Goal: Task Accomplishment & Management: Use online tool/utility

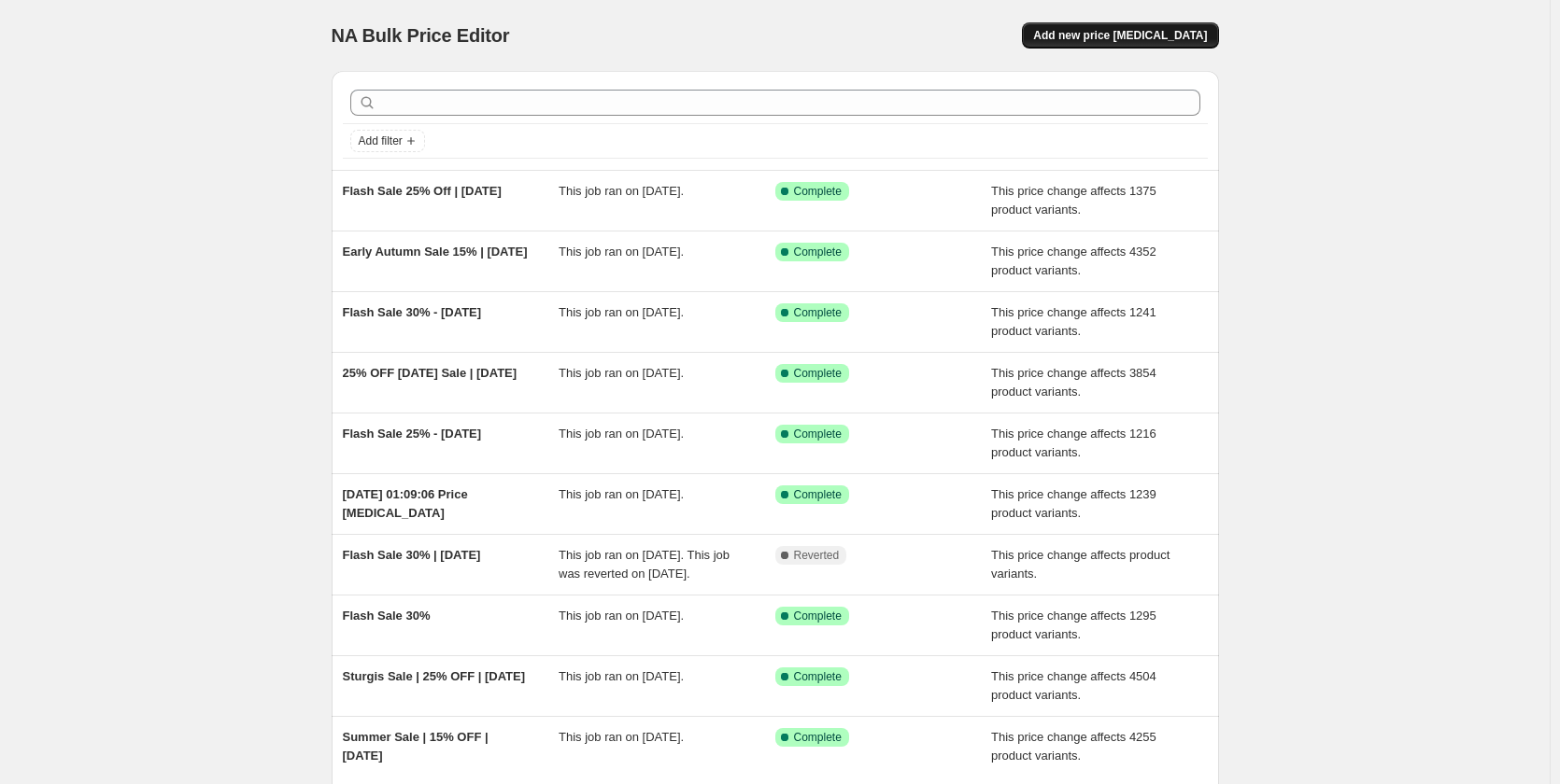
click at [1124, 29] on span "Add new price [MEDICAL_DATA]" at bounding box center [1120, 35] width 174 height 15
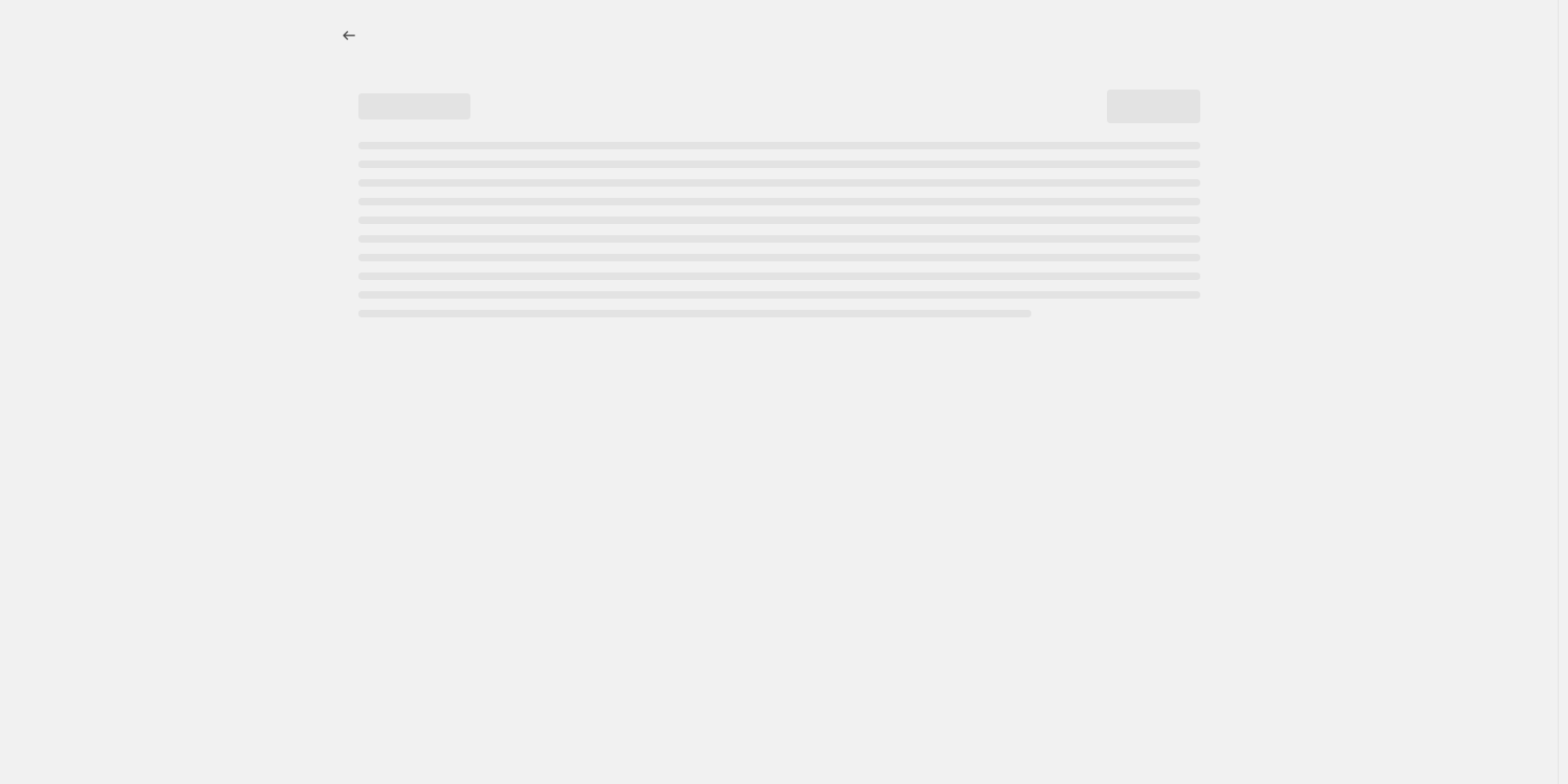
select select "percentage"
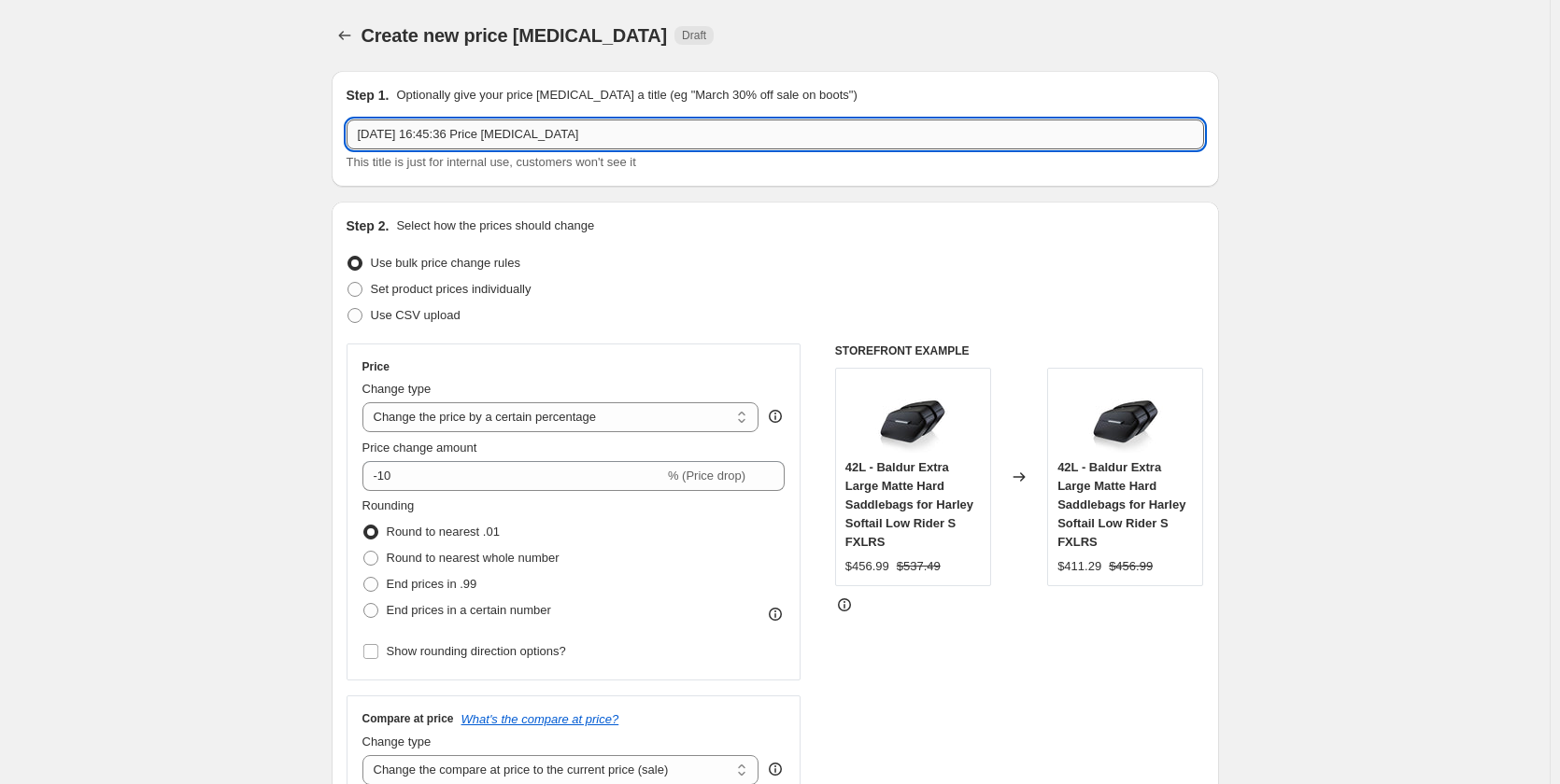
click at [464, 134] on input "11 Sept 2025, 16:45:36 Price change job" at bounding box center [775, 134] width 858 height 29
click at [478, 138] on input "Early Autumn Sale 15% | [DATE]" at bounding box center [775, 134] width 858 height 29
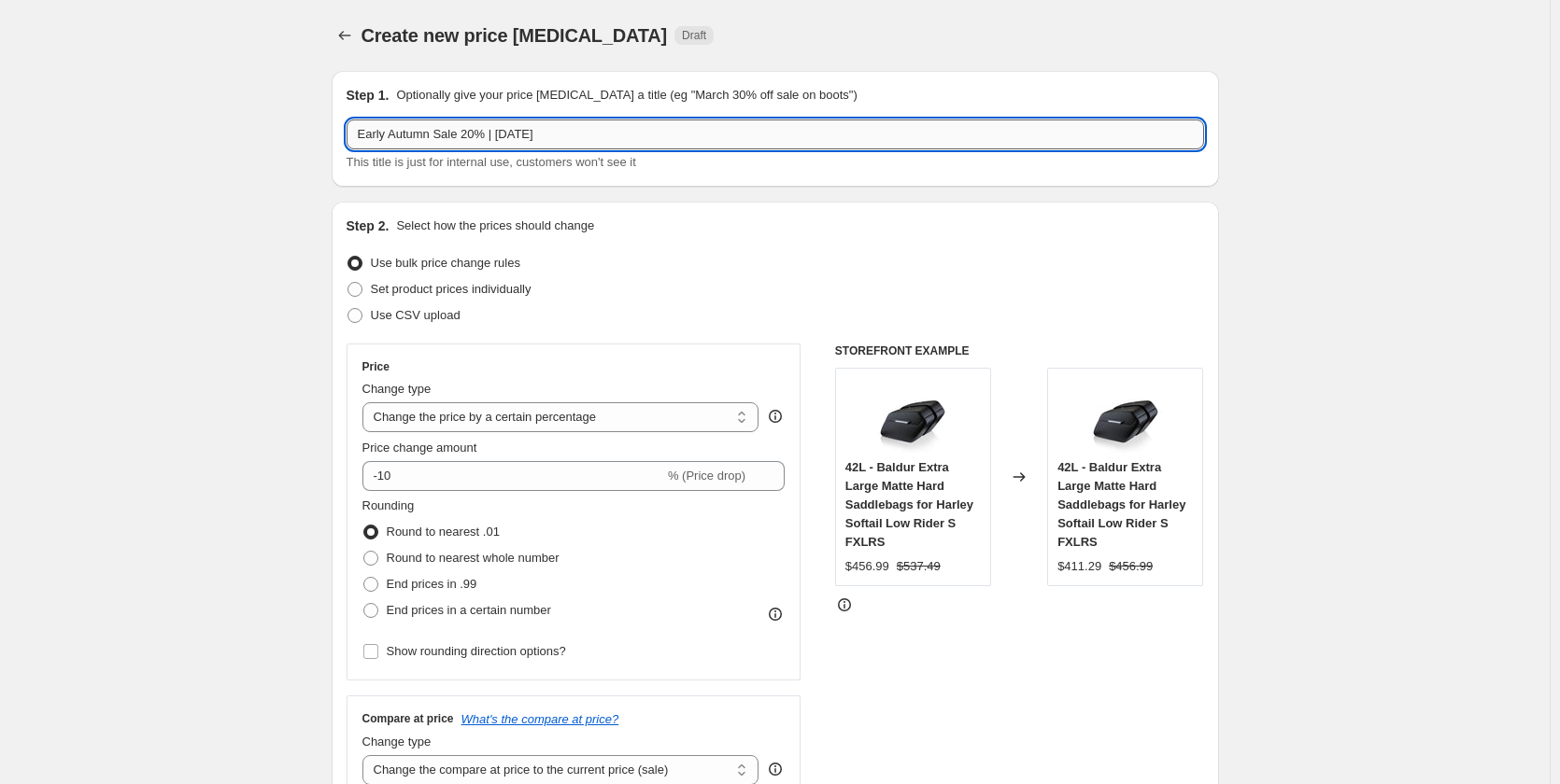
click at [514, 133] on input "Early Autumn Sale 20% | 4-Sept-2025" at bounding box center [775, 134] width 858 height 29
type input "Early Autumn Sale 20% | [DATE]"
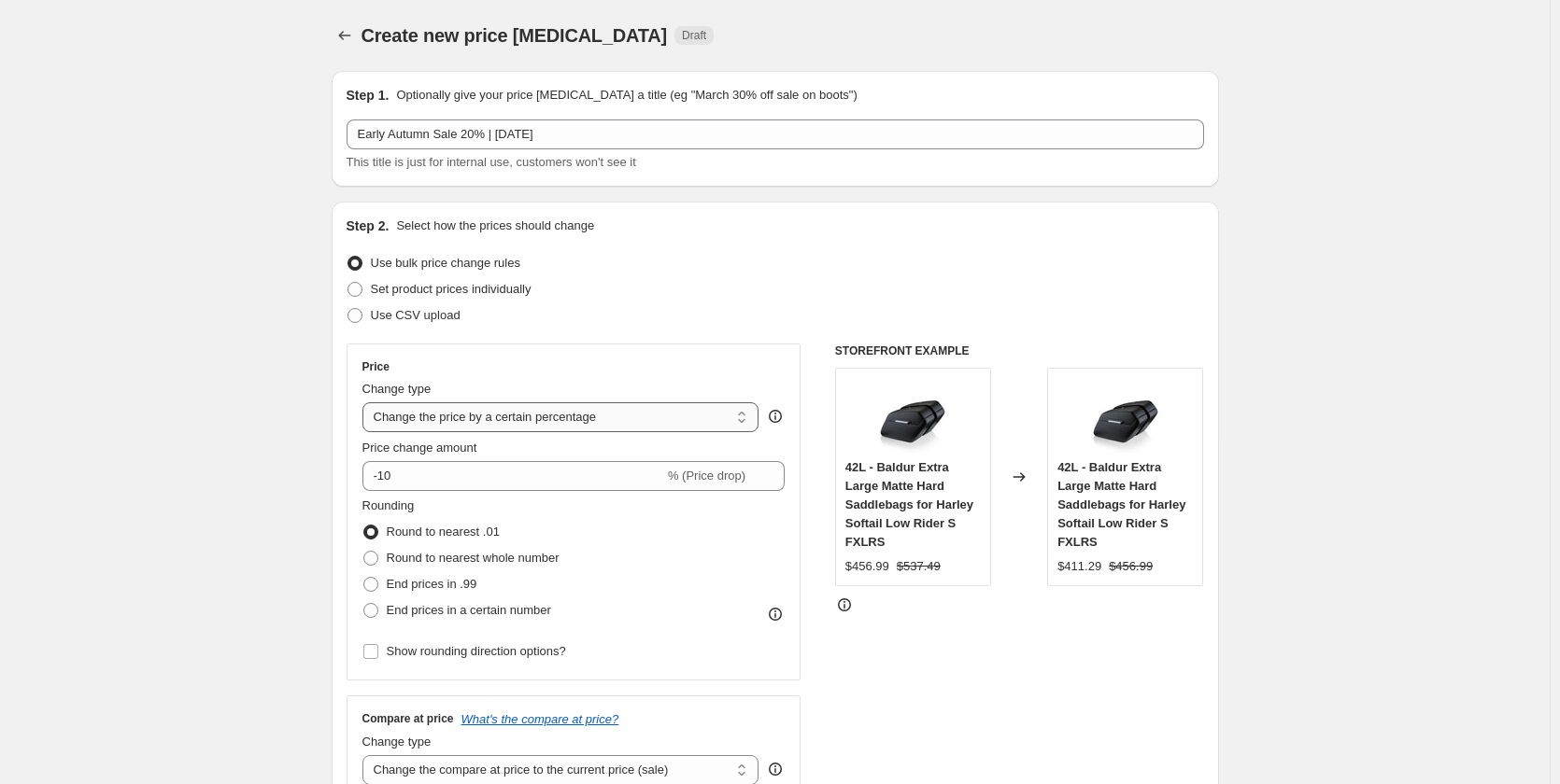
click at [472, 411] on select "Change the price to a certain amount Change the price by a certain amount Chang…" at bounding box center [561, 417] width 397 height 29
select select "pcap"
click at [366, 403] on select "Change the price to a certain amount Change the price by a certain amount Chang…" at bounding box center [561, 417] width 397 height 29
type input "-20"
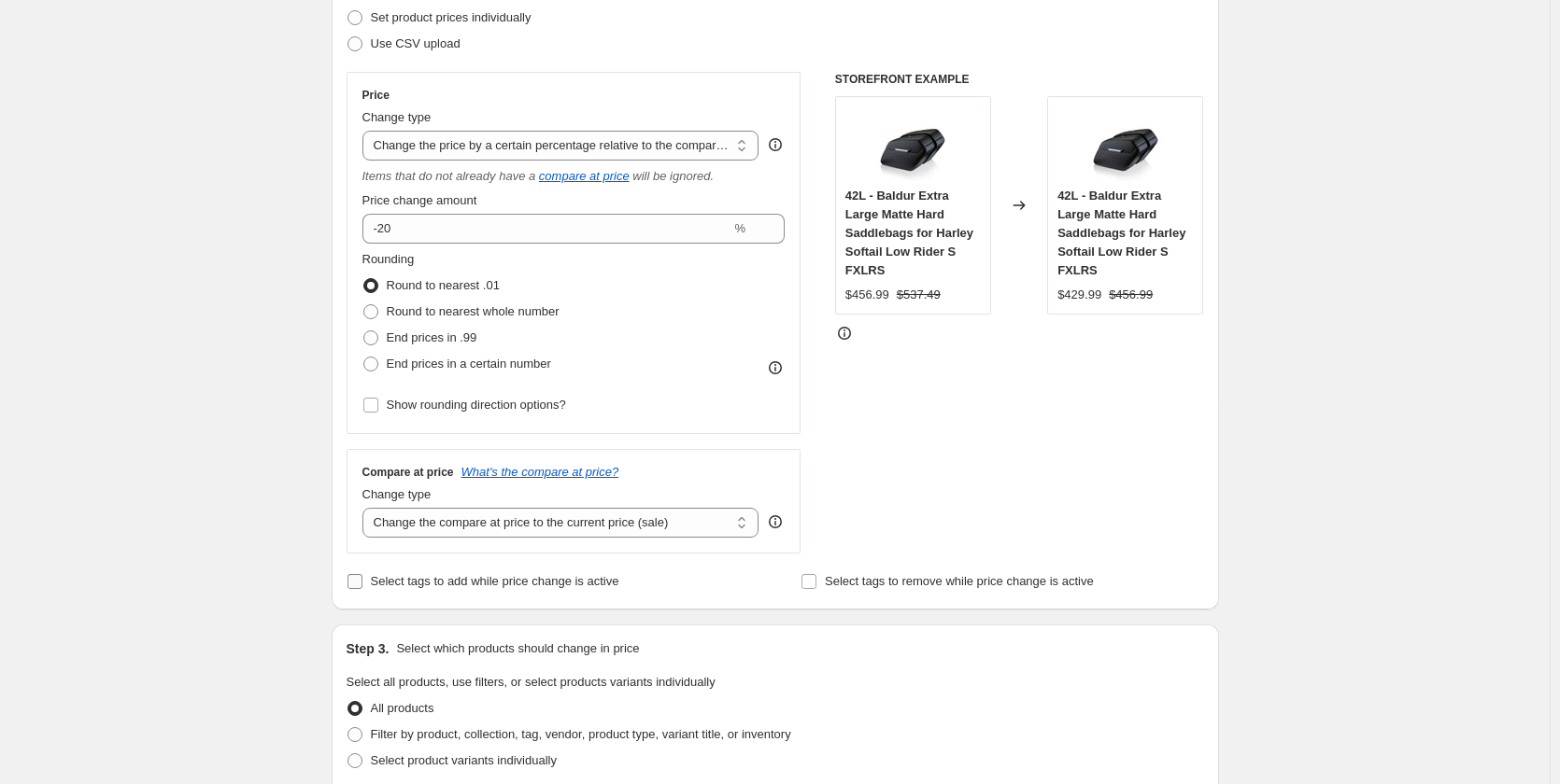
scroll to position [280, 0]
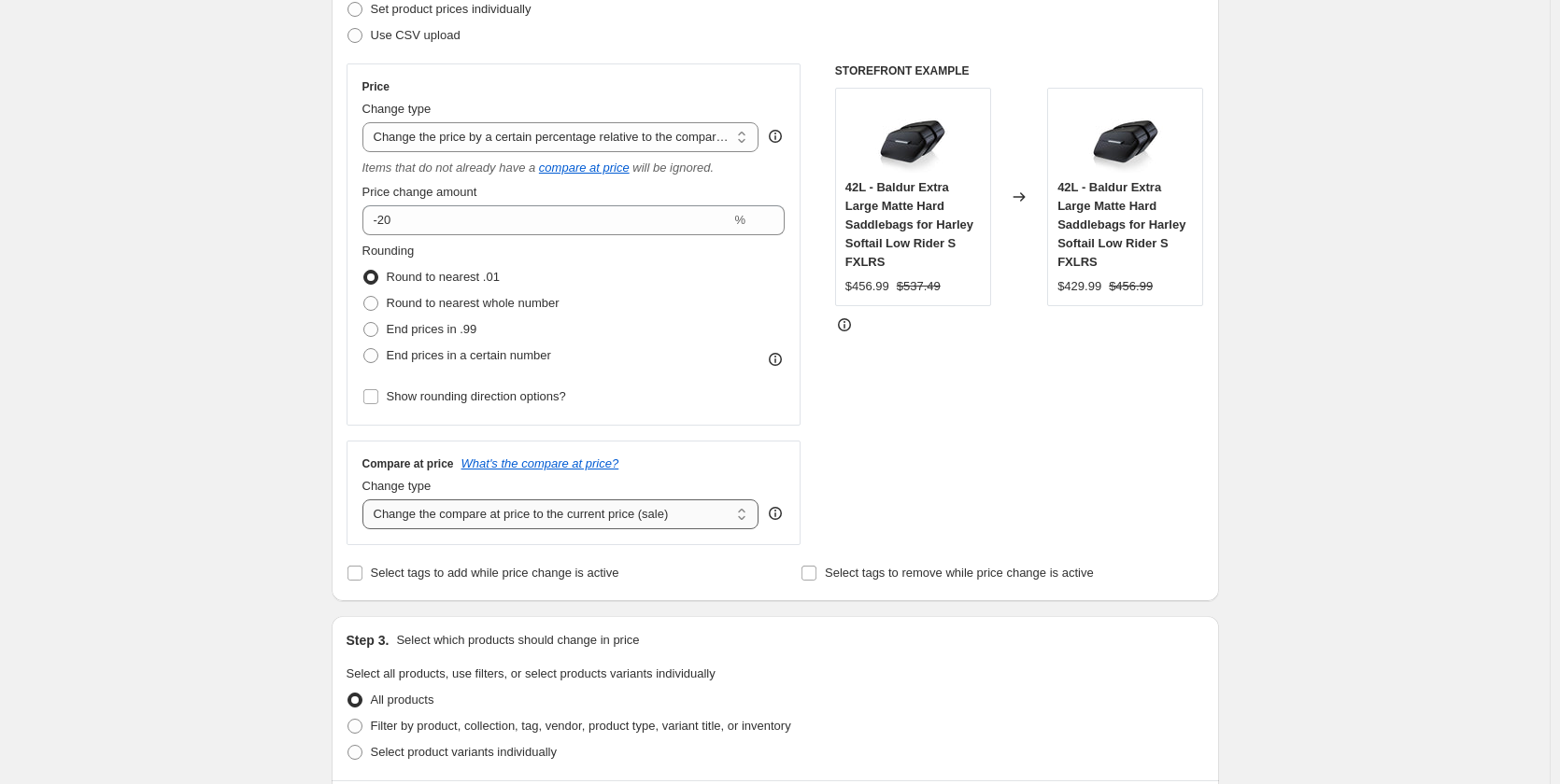
click at [495, 516] on select "Change the compare at price to the current price (sale) Change the compare at p…" at bounding box center [561, 514] width 397 height 29
select select "no_change"
click at [366, 500] on select "Change the compare at price to the current price (sale) Change the compare at p…" at bounding box center [561, 514] width 397 height 29
click at [234, 502] on div "Create new price change job. This page is ready Create new price change job Dra…" at bounding box center [775, 689] width 1550 height 1939
click at [604, 128] on select "Change the price to a certain amount Change the price by a certain amount Chang…" at bounding box center [561, 137] width 397 height 29
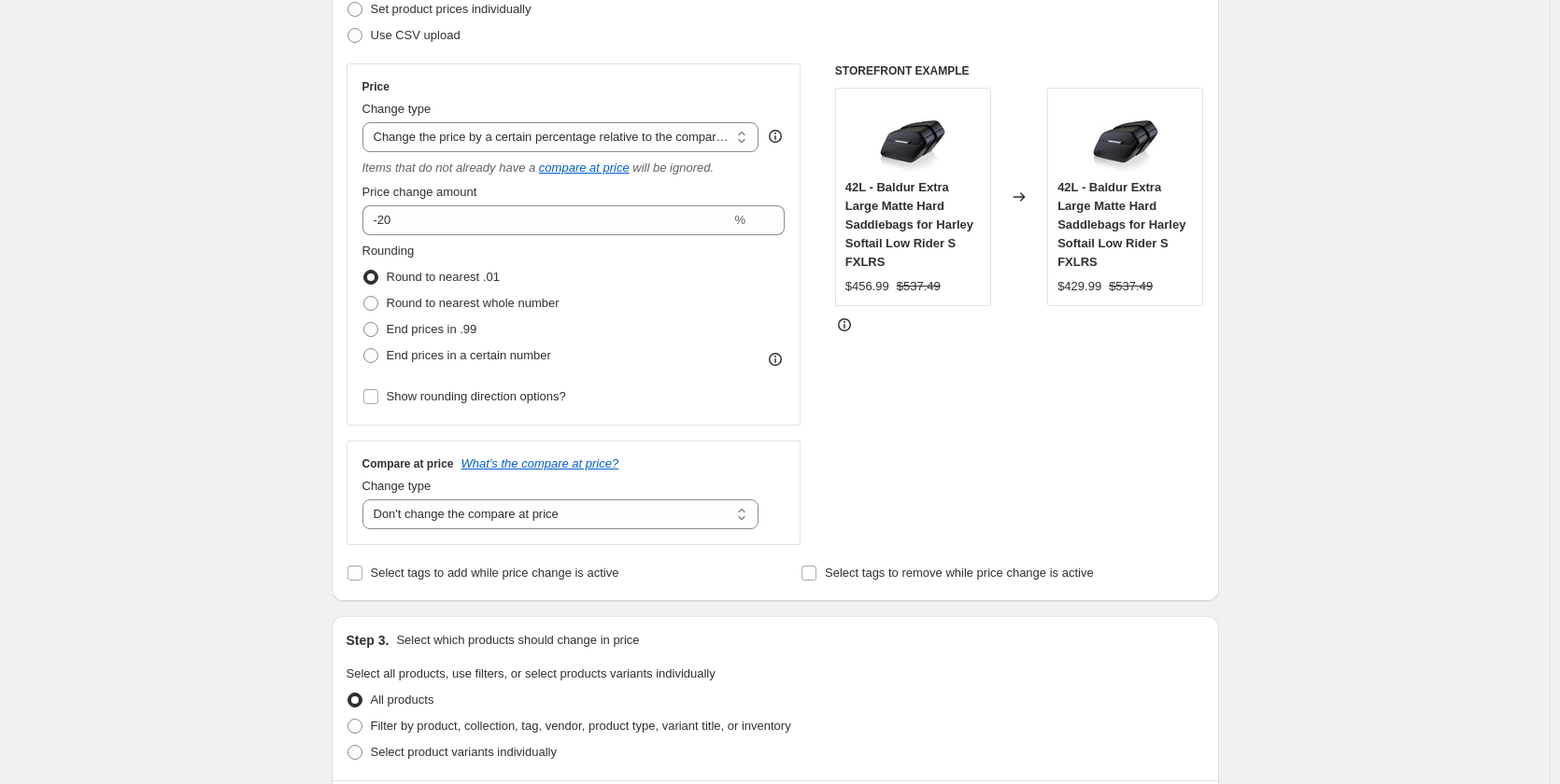
click at [1472, 286] on div "Create new price change job. This page is ready Create new price change job Dra…" at bounding box center [775, 689] width 1550 height 1939
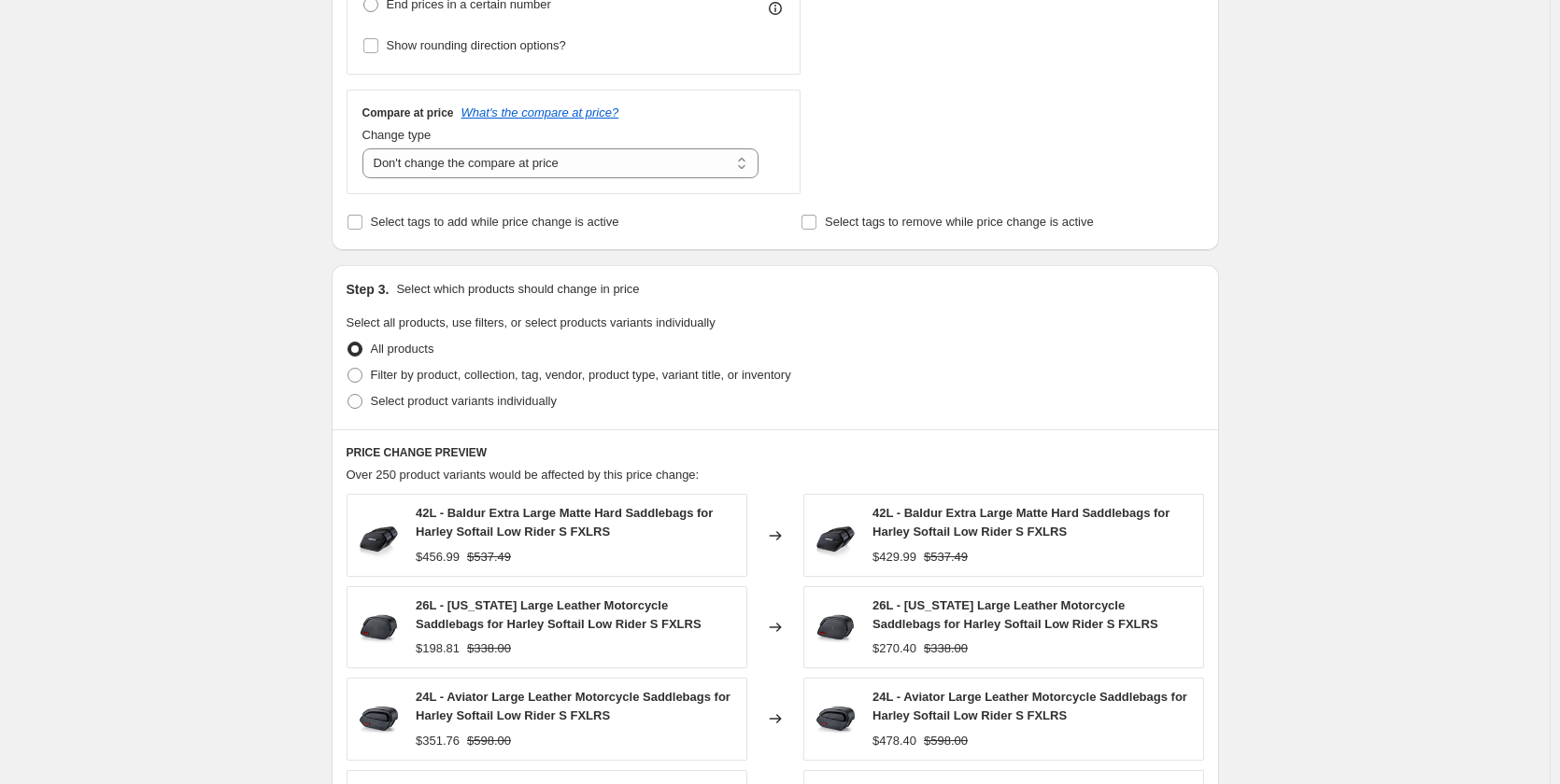
scroll to position [654, 0]
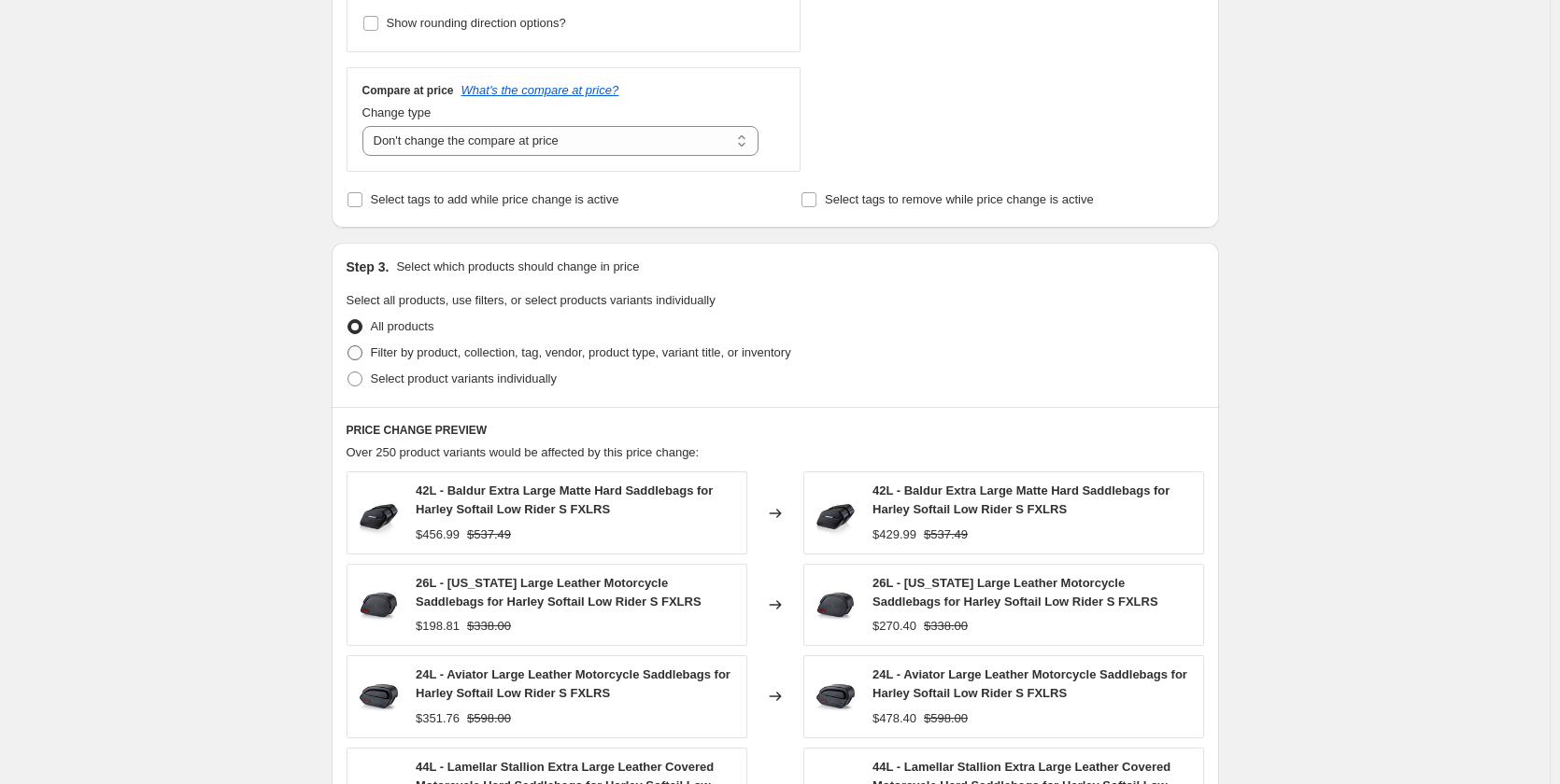
click at [713, 361] on span "Filter by product, collection, tag, vendor, product type, variant title, or inv…" at bounding box center [580, 353] width 421 height 19
click at [348, 346] on input "Filter by product, collection, tag, vendor, product type, variant title, or inv…" at bounding box center [347, 346] width 1 height 1
radio input "true"
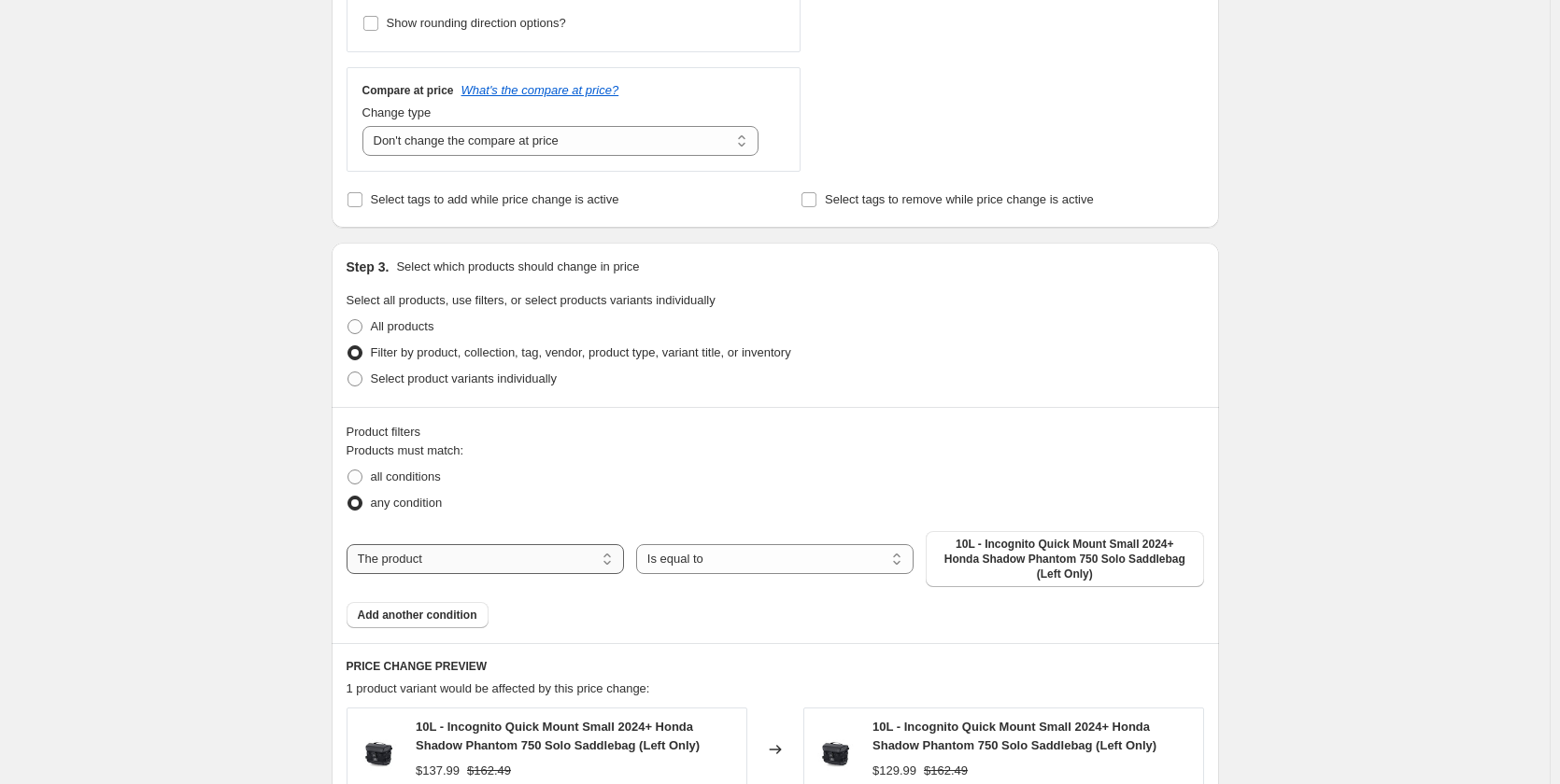
click at [446, 569] on select "The product The product's collection The product's tag The product's vendor The…" at bounding box center [484, 559] width 277 height 29
select select "tag"
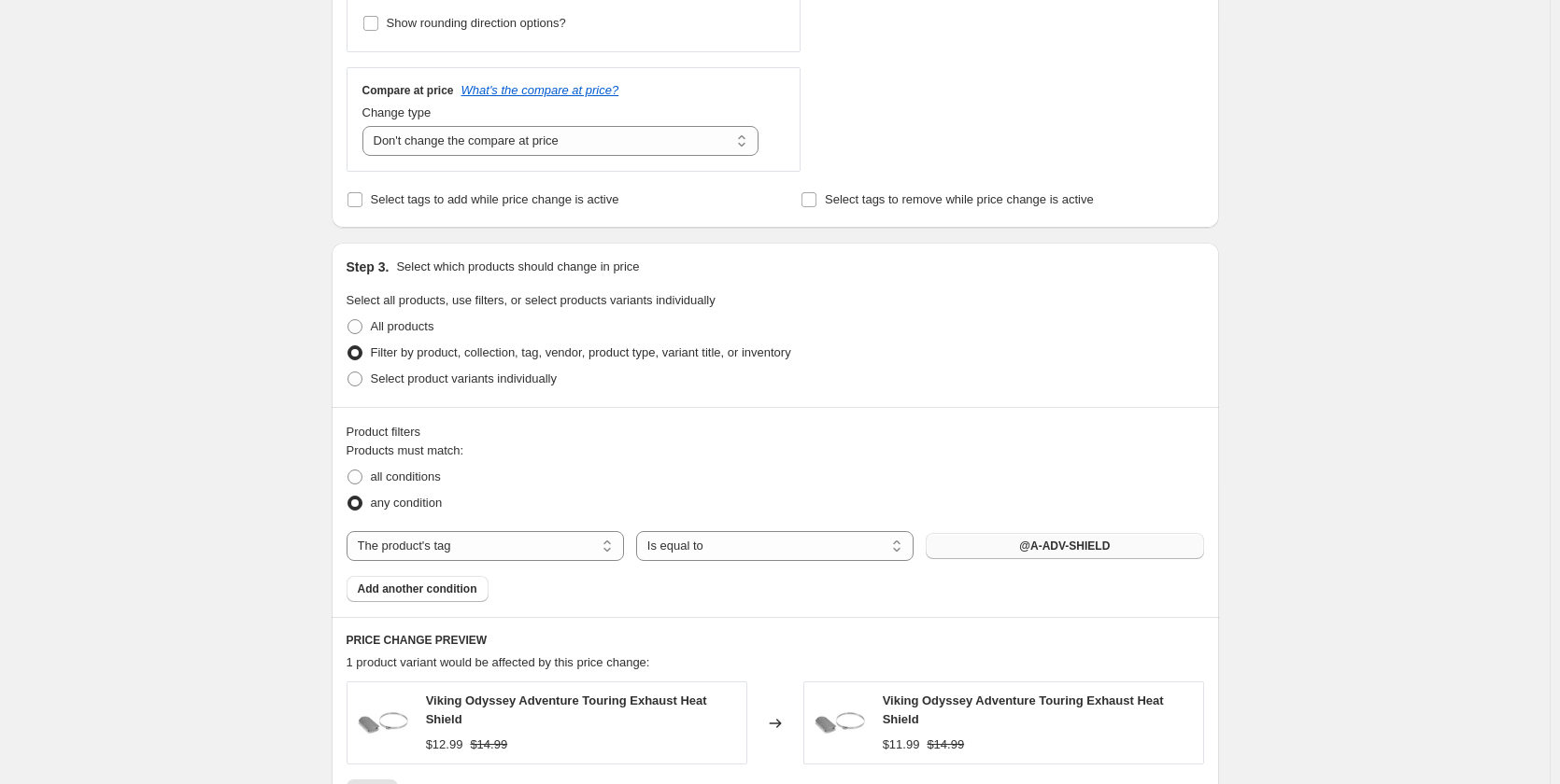
click at [1037, 548] on span "@A-ADV-SHIELD" at bounding box center [1064, 546] width 90 height 15
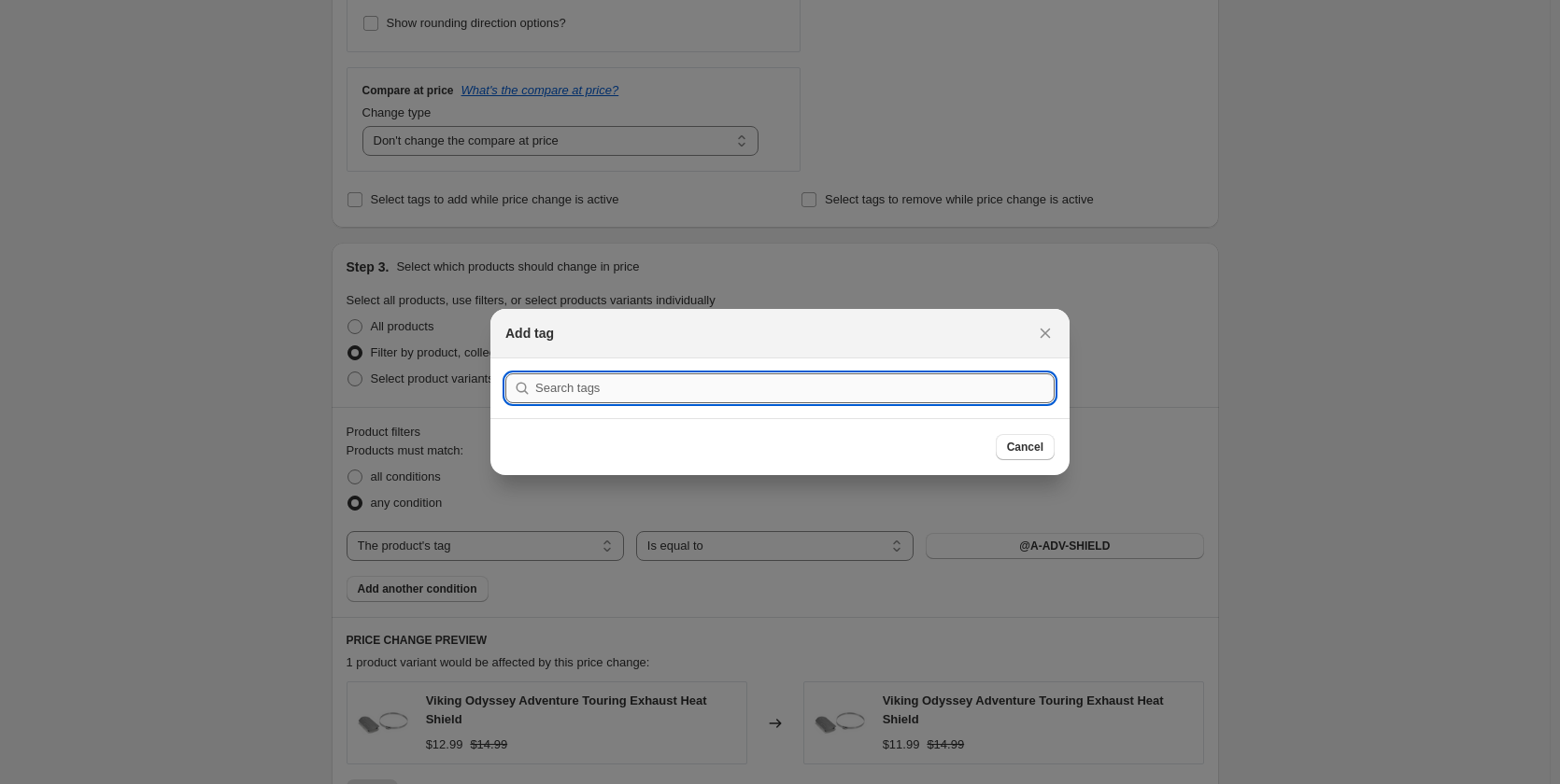
click at [654, 382] on input ":r2f:" at bounding box center [795, 388] width 520 height 29
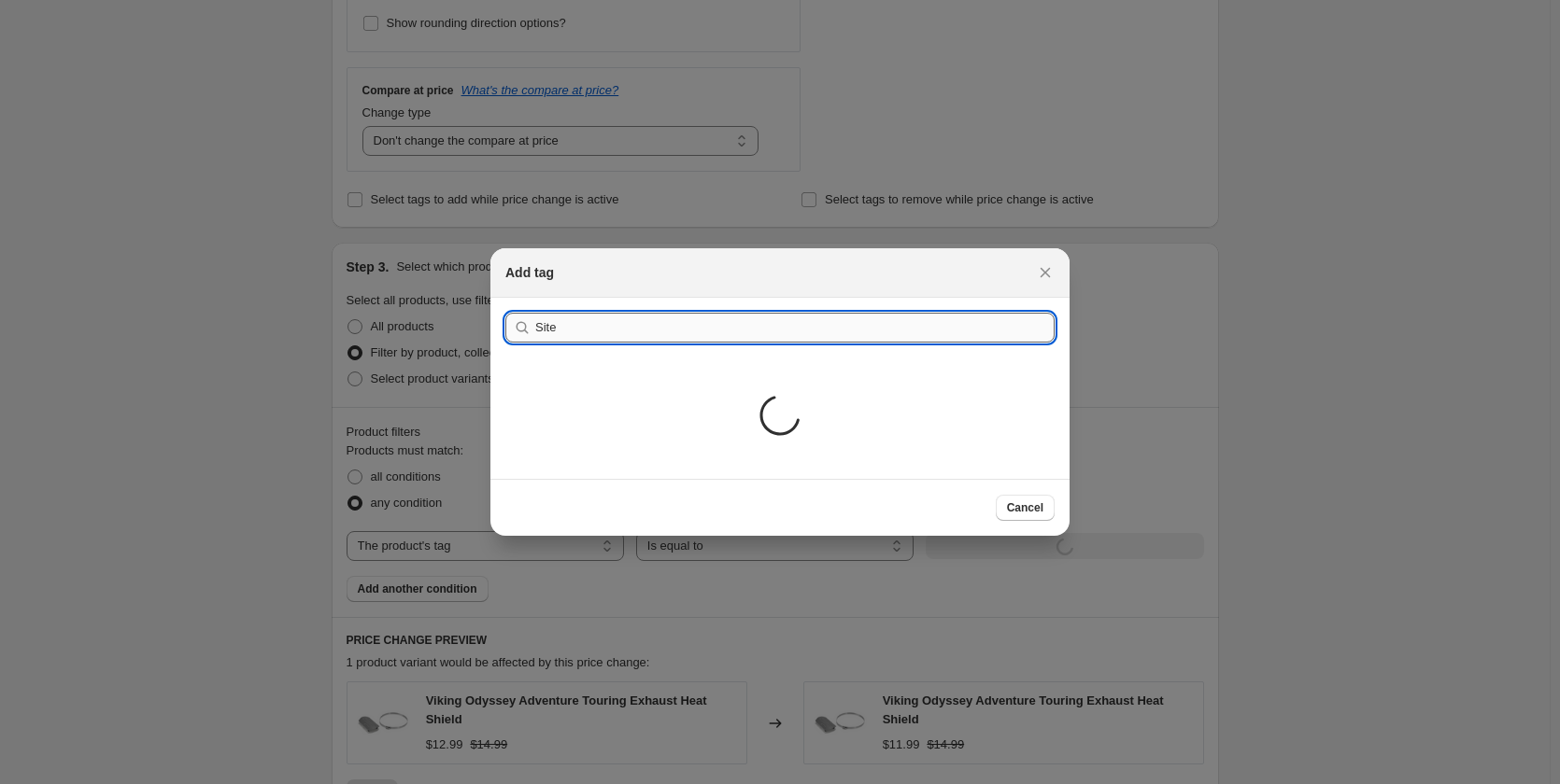
type input "sitewide"
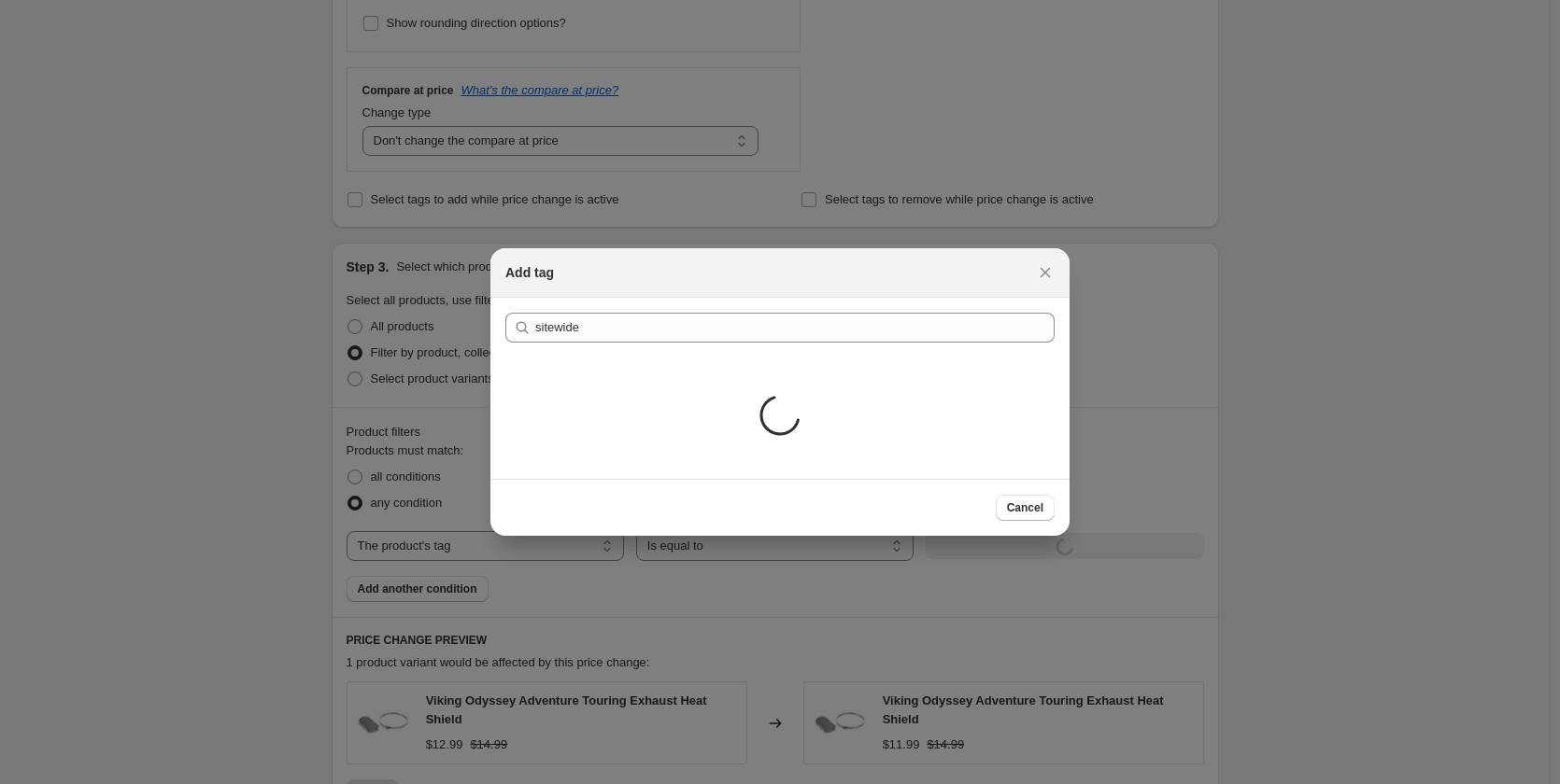
click at [681, 374] on div "Loading..." at bounding box center [780, 418] width 579 height 122
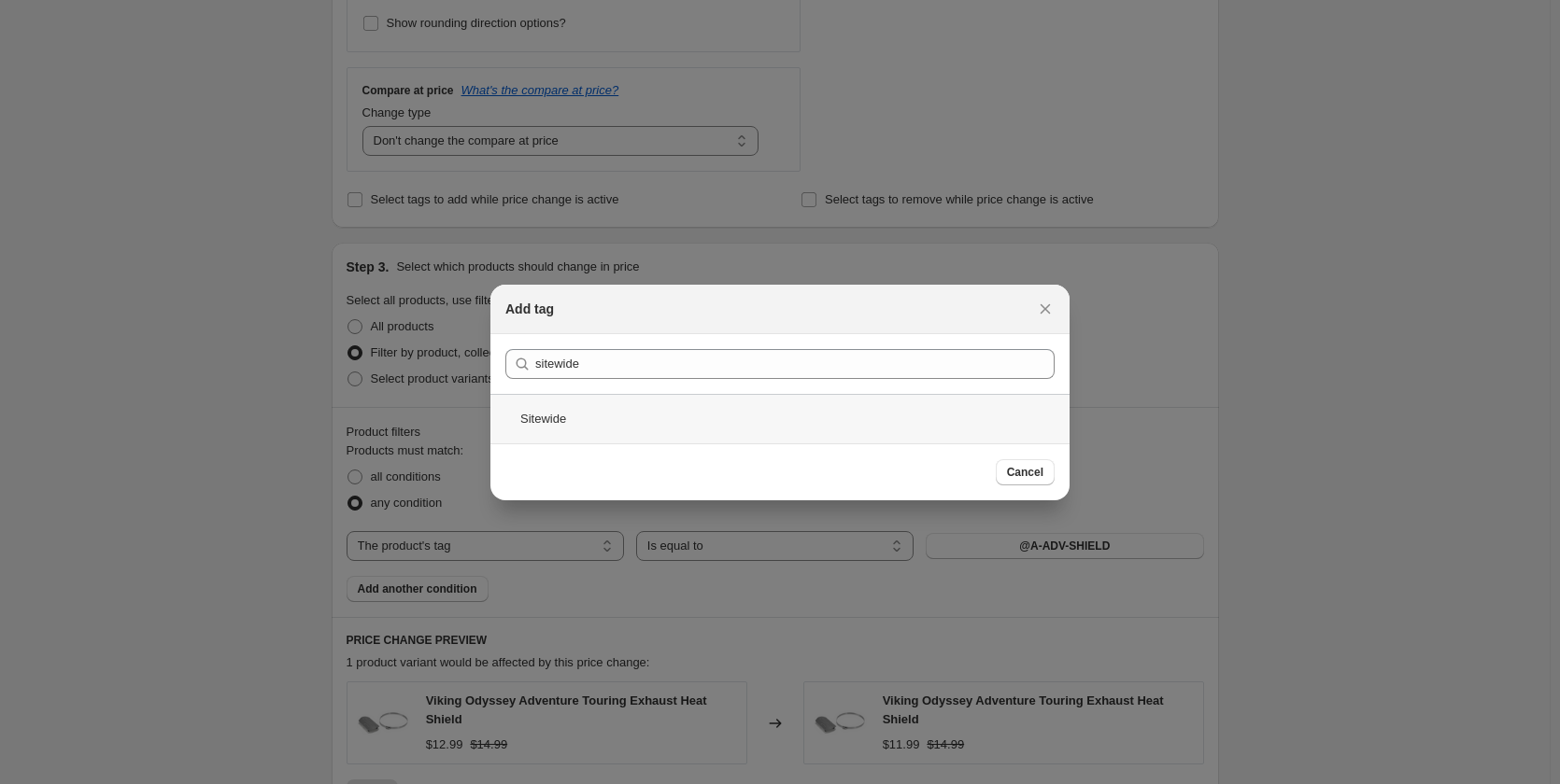
click at [672, 422] on div "Sitewide" at bounding box center [780, 418] width 579 height 49
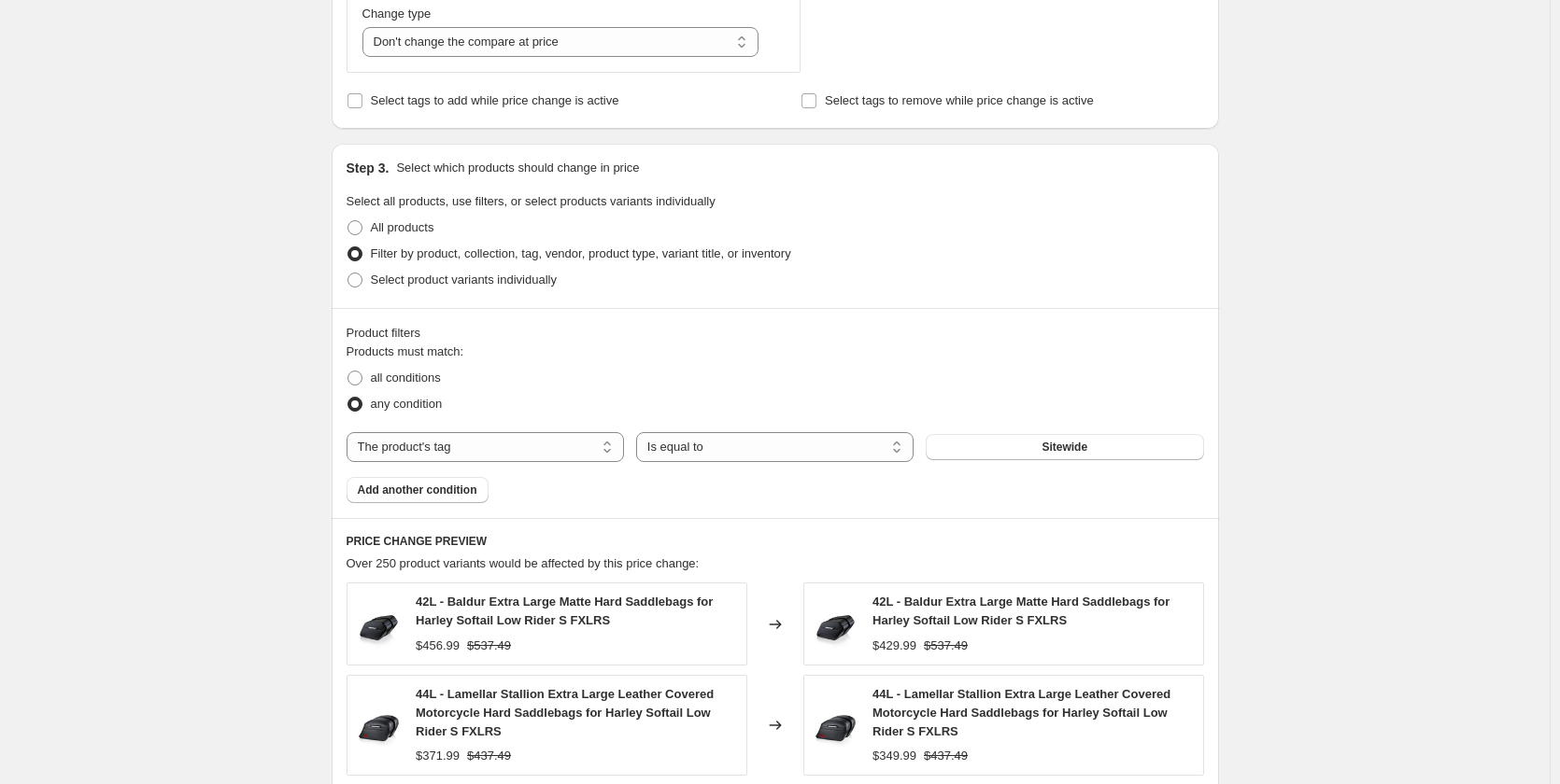
scroll to position [840, 0]
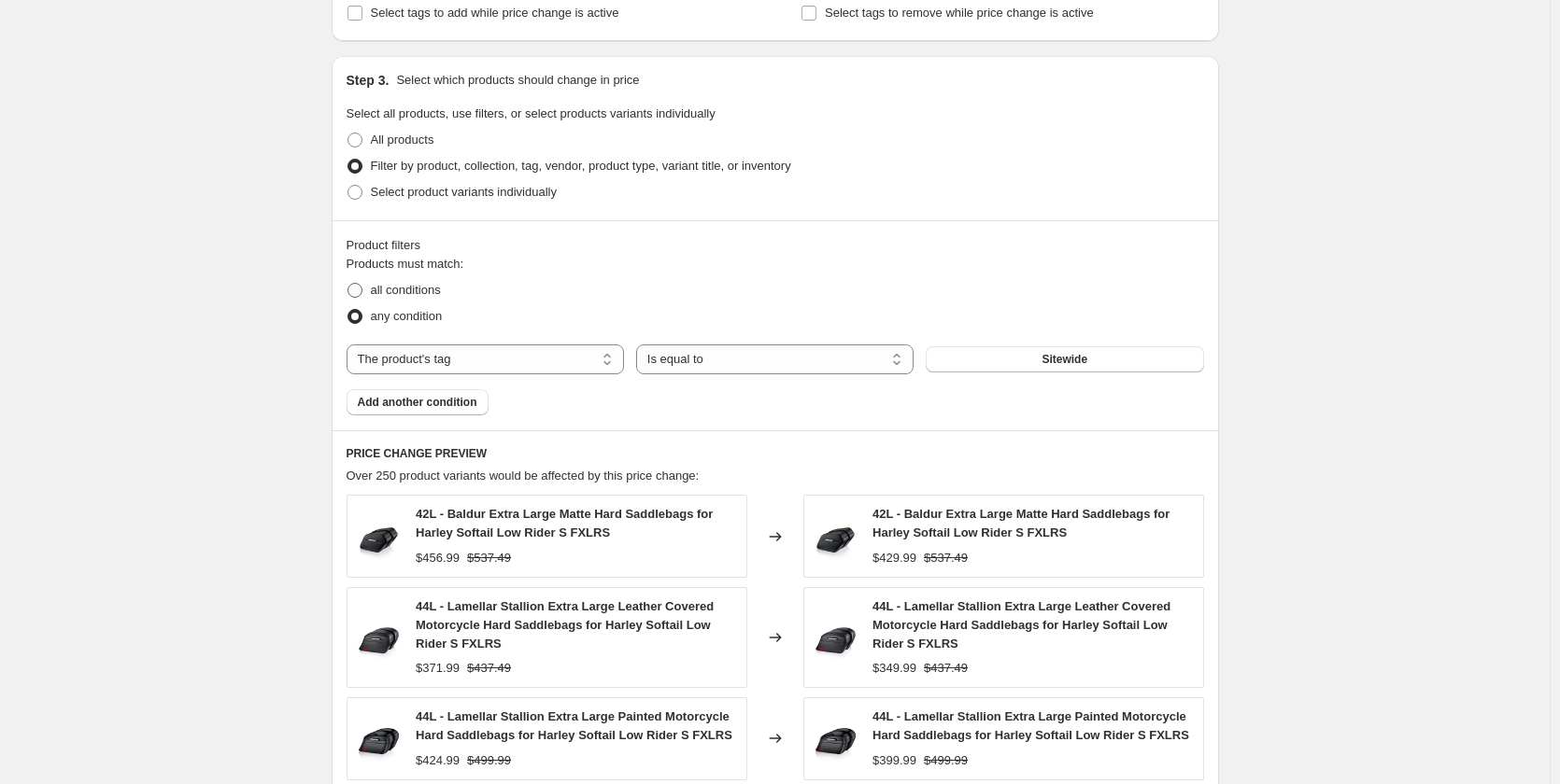
click at [380, 290] on span "all conditions" at bounding box center [405, 290] width 70 height 14
click at [348, 284] on input "all conditions" at bounding box center [347, 283] width 1 height 1
radio input "true"
click at [1447, 270] on div "Create new price change job. This page is ready Create new price change job Dra…" at bounding box center [775, 244] width 1550 height 2168
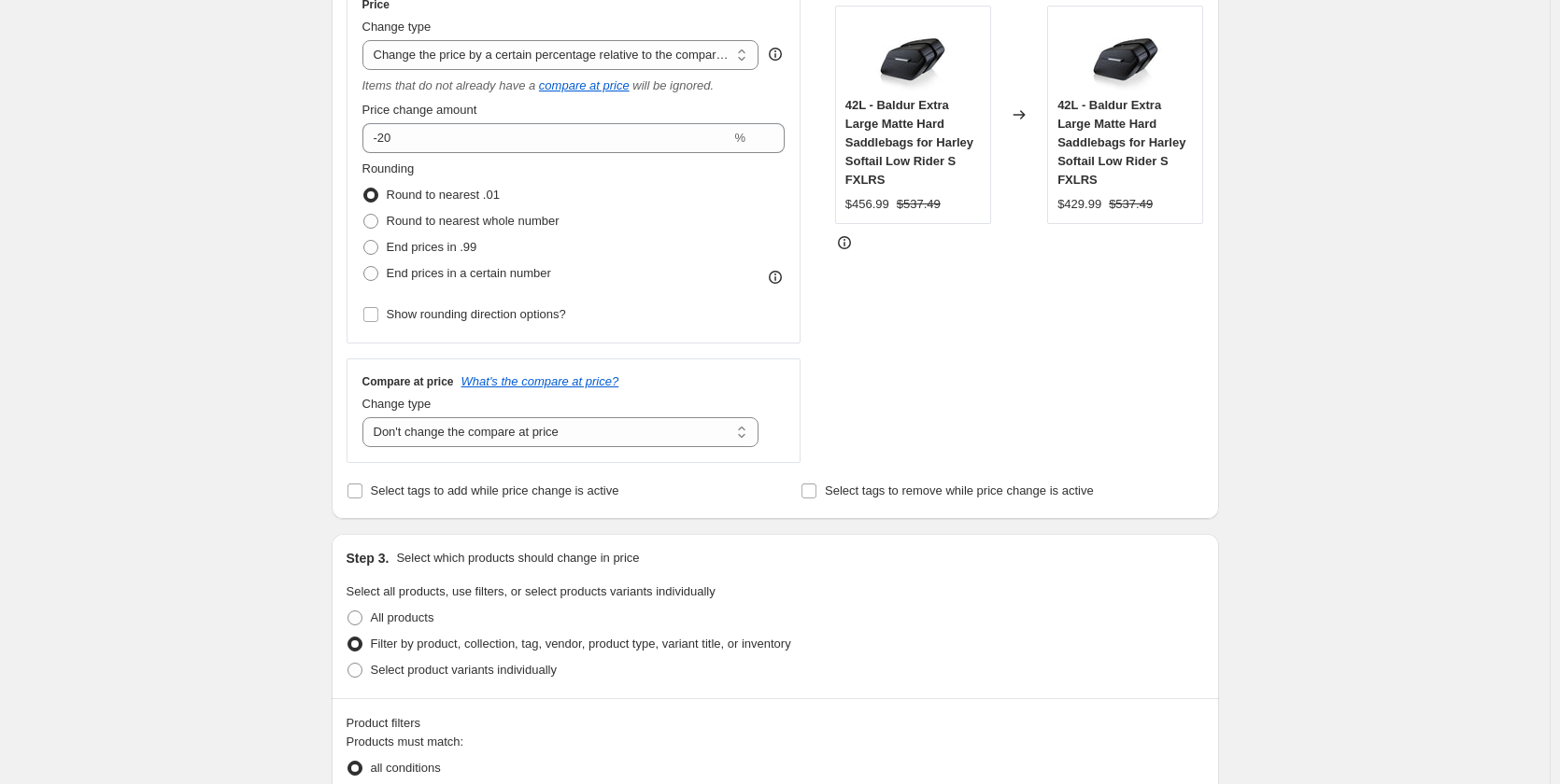
scroll to position [0, 0]
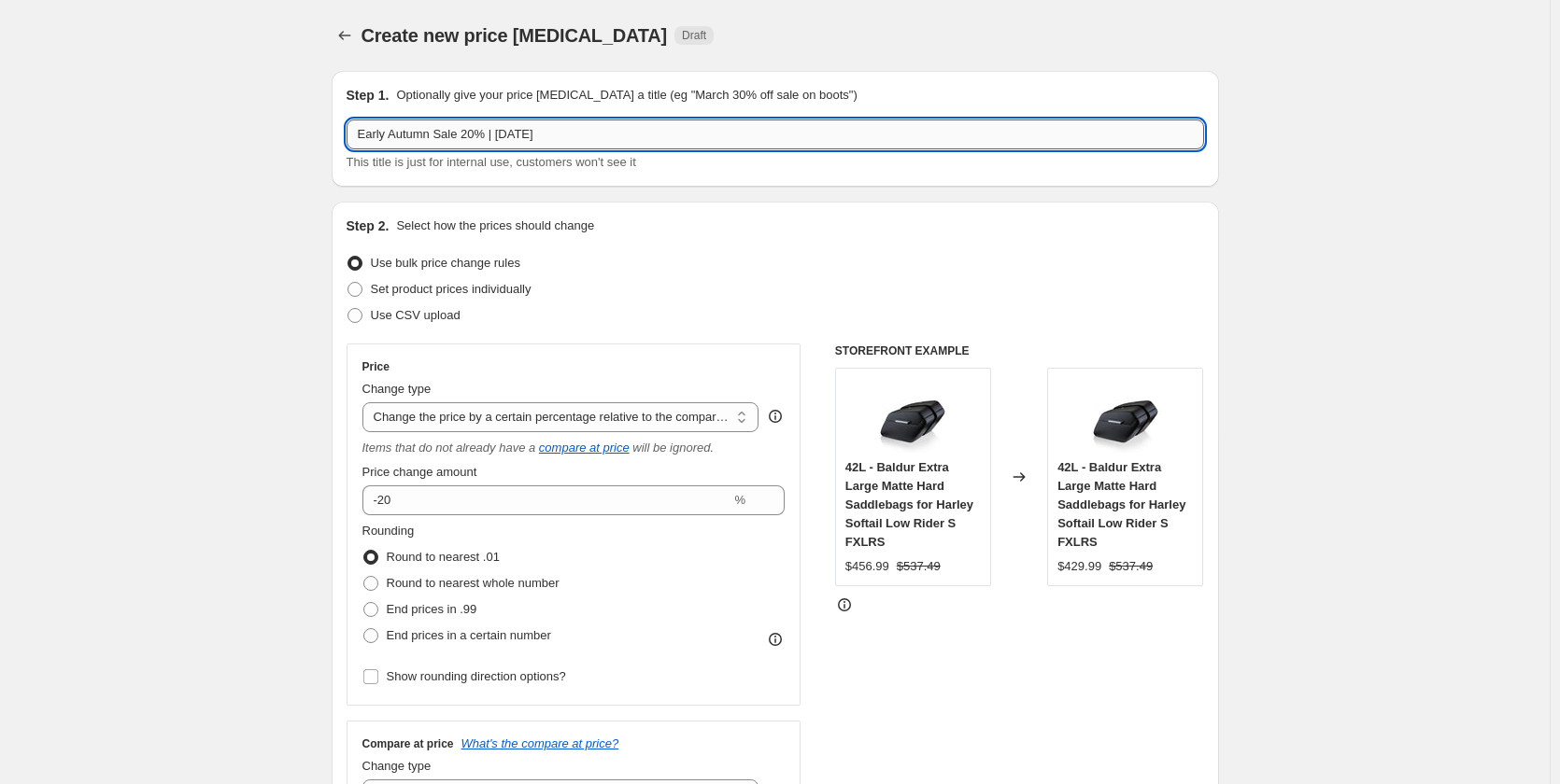
click at [609, 131] on input "Early Autumn Sale 20% | [DATE]" at bounding box center [775, 134] width 858 height 29
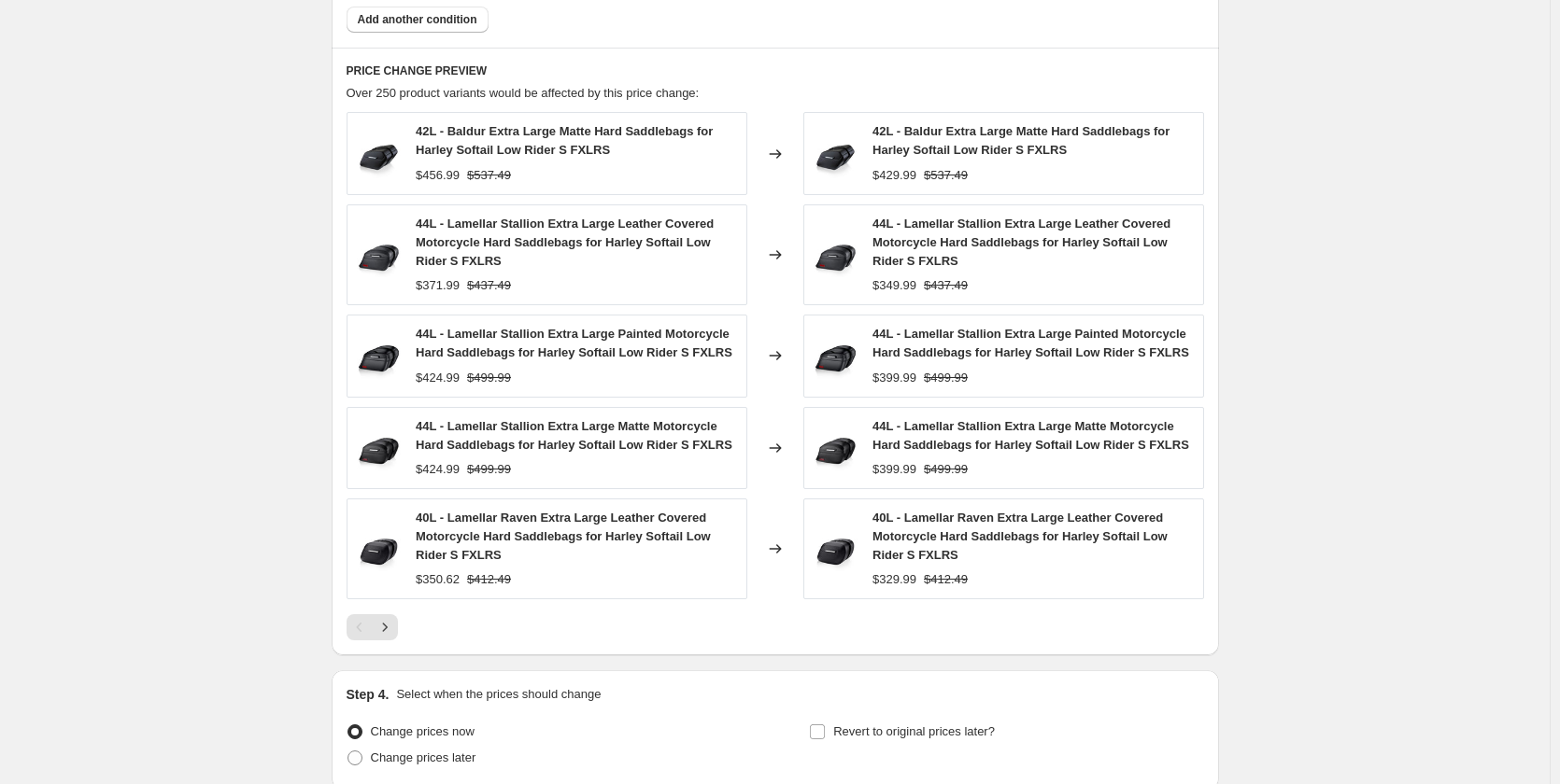
scroll to position [1402, 0]
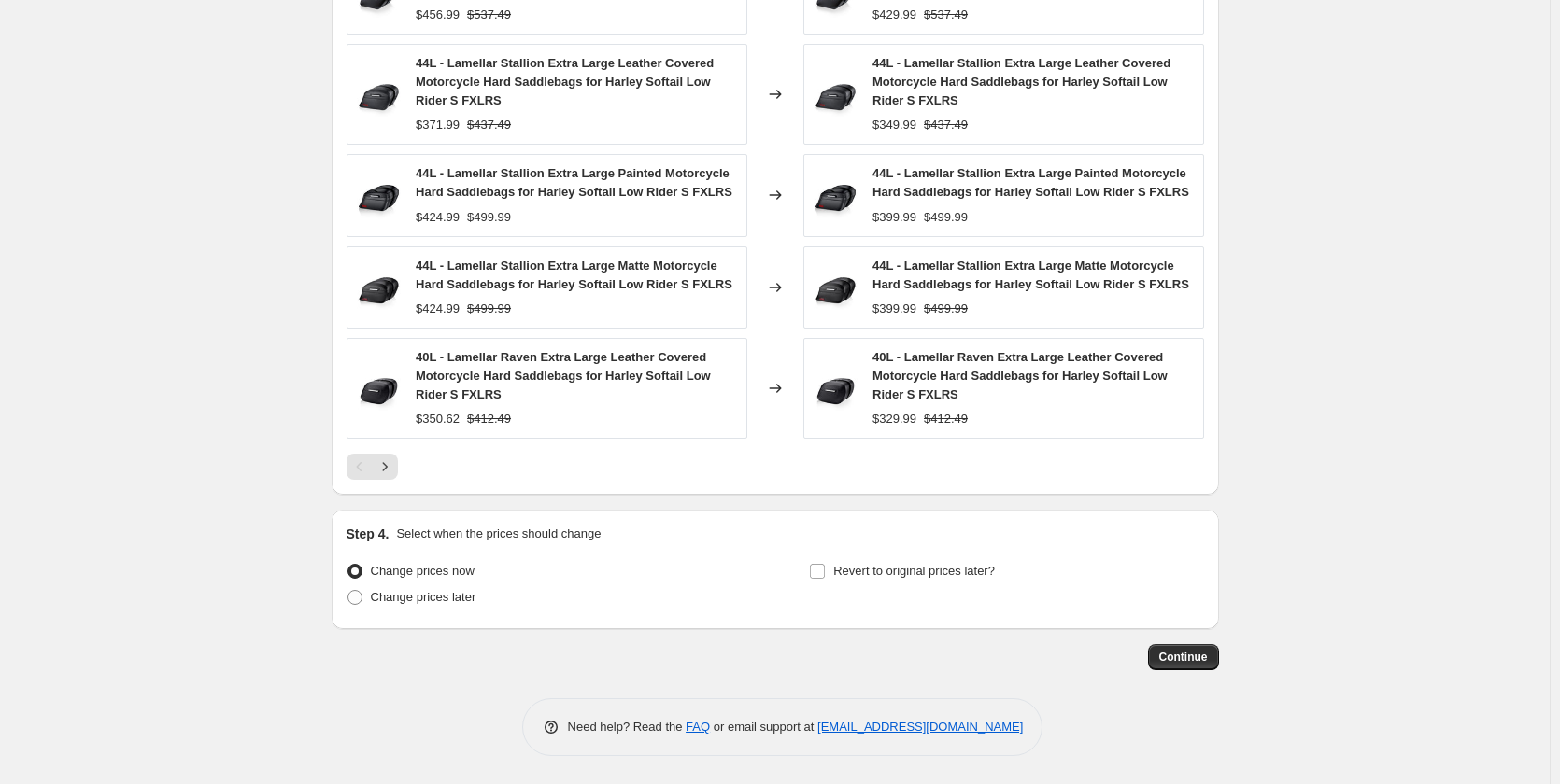
click at [1201, 661] on span "Continue" at bounding box center [1183, 657] width 49 height 15
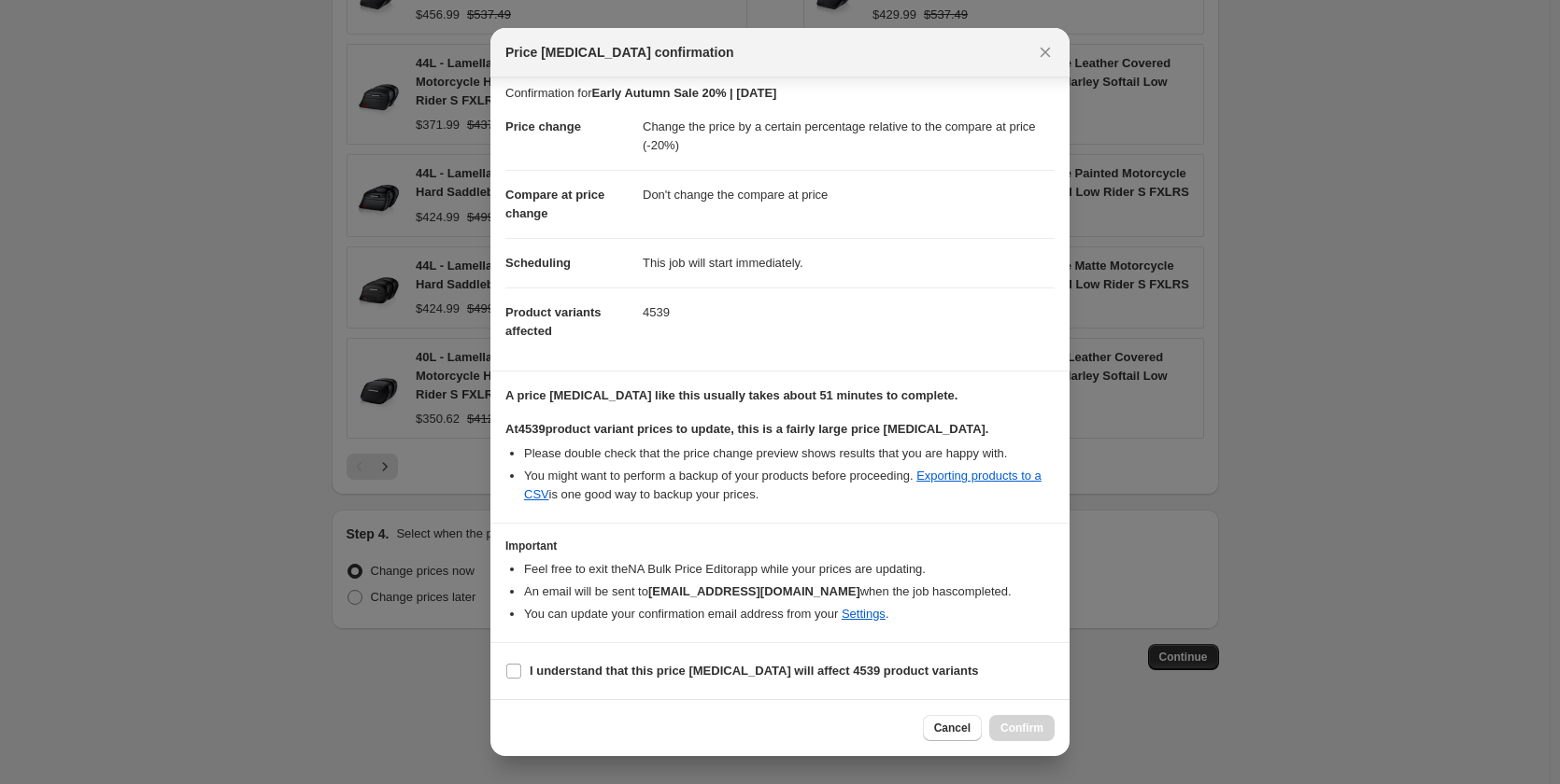
scroll to position [27, 0]
click at [616, 671] on b "I understand that this price change job will affect 4539 product variants" at bounding box center [754, 670] width 449 height 14
click at [522, 671] on input "I understand that this price change job will affect 4539 product variants" at bounding box center [513, 670] width 15 height 15
checkbox input "true"
click at [1044, 736] on button "Confirm" at bounding box center [1022, 728] width 66 height 26
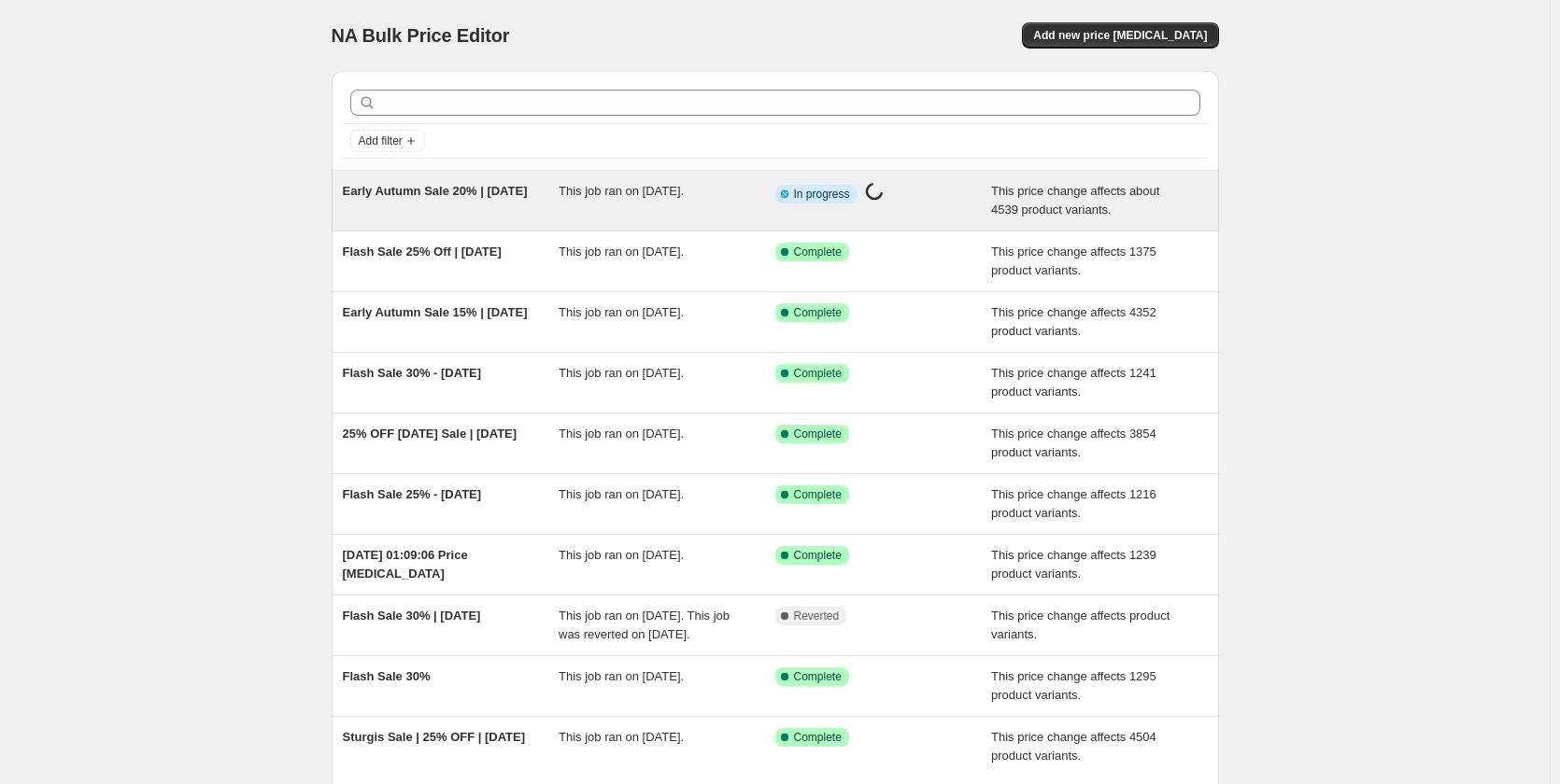
click at [640, 208] on div "This job ran on [DATE]." at bounding box center [667, 201] width 217 height 37
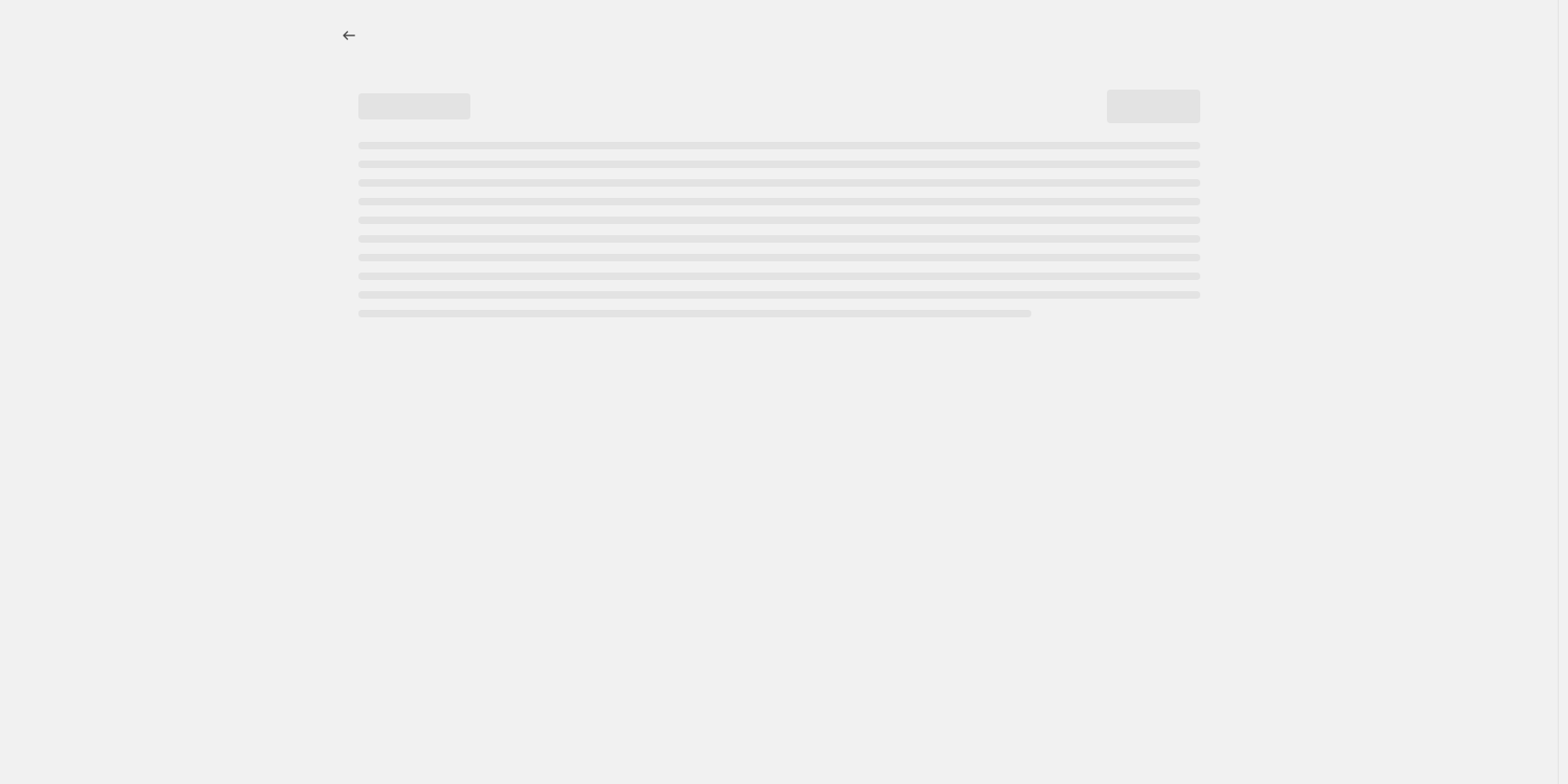
select select "pcap"
select select "no_change"
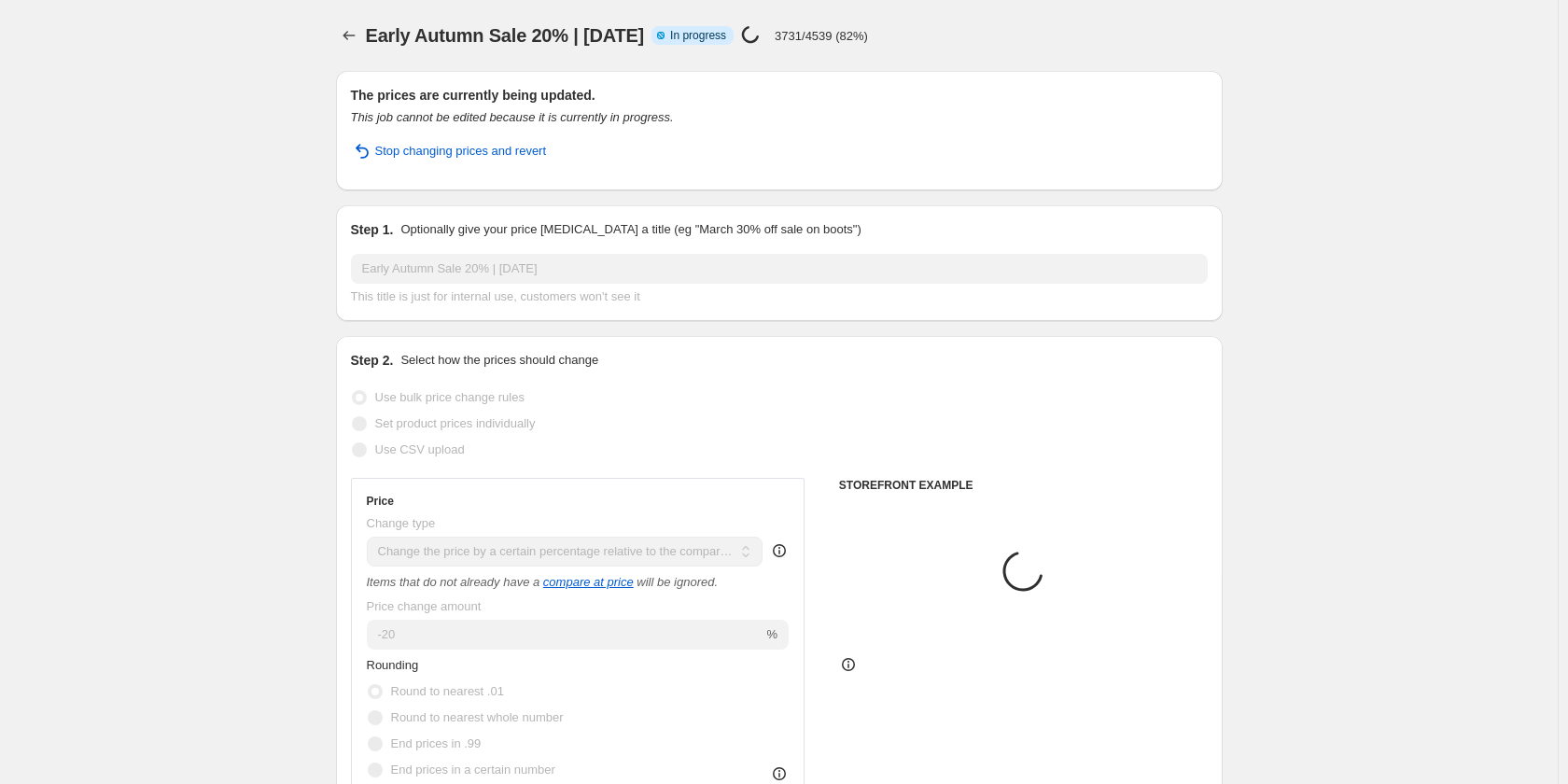
select select "tag"
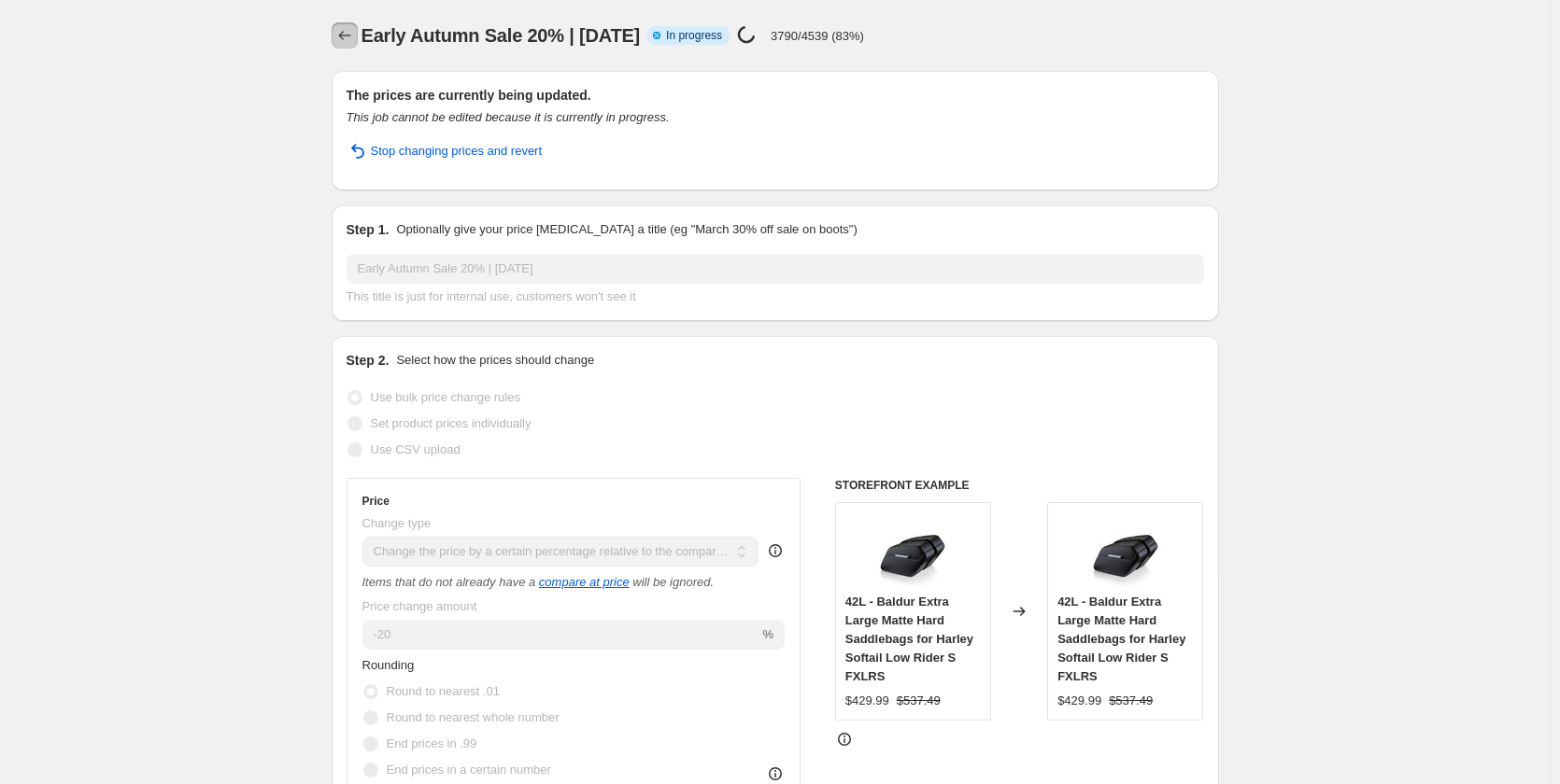
click at [349, 36] on icon "Price change jobs" at bounding box center [344, 35] width 19 height 19
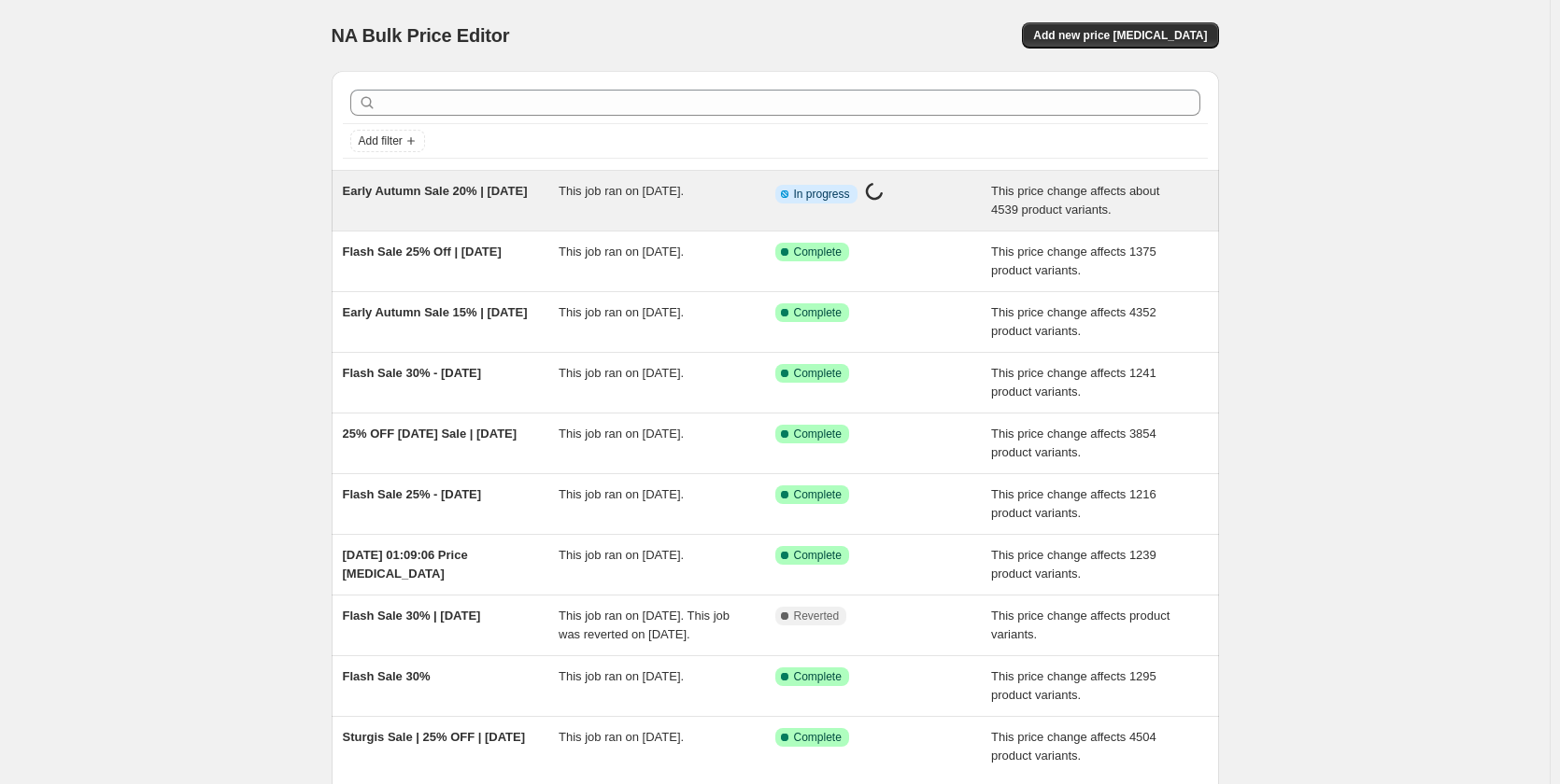
click at [587, 189] on span "This job ran on [DATE]." at bounding box center [622, 191] width 126 height 14
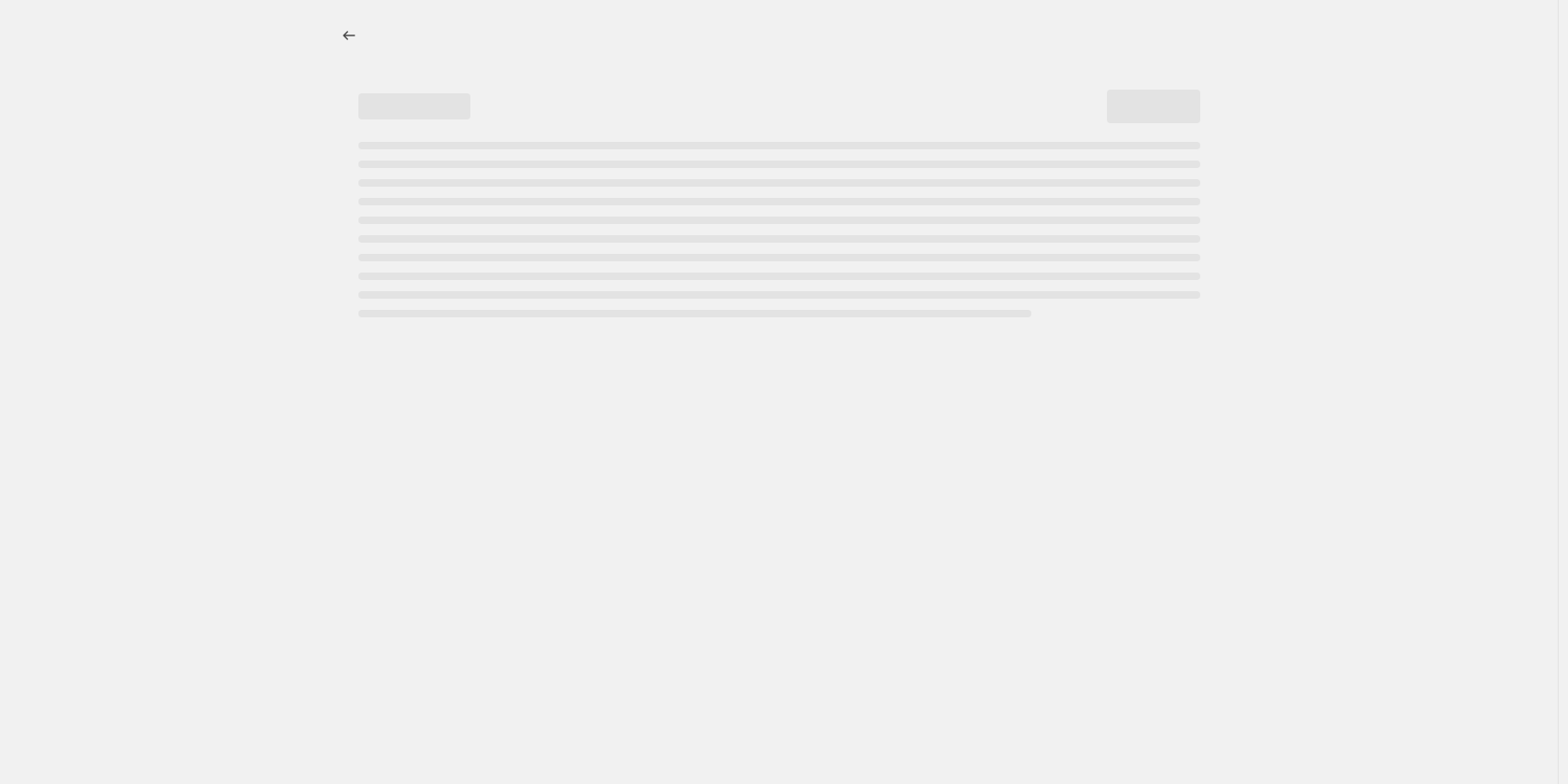
select select "pcap"
select select "no_change"
select select "tag"
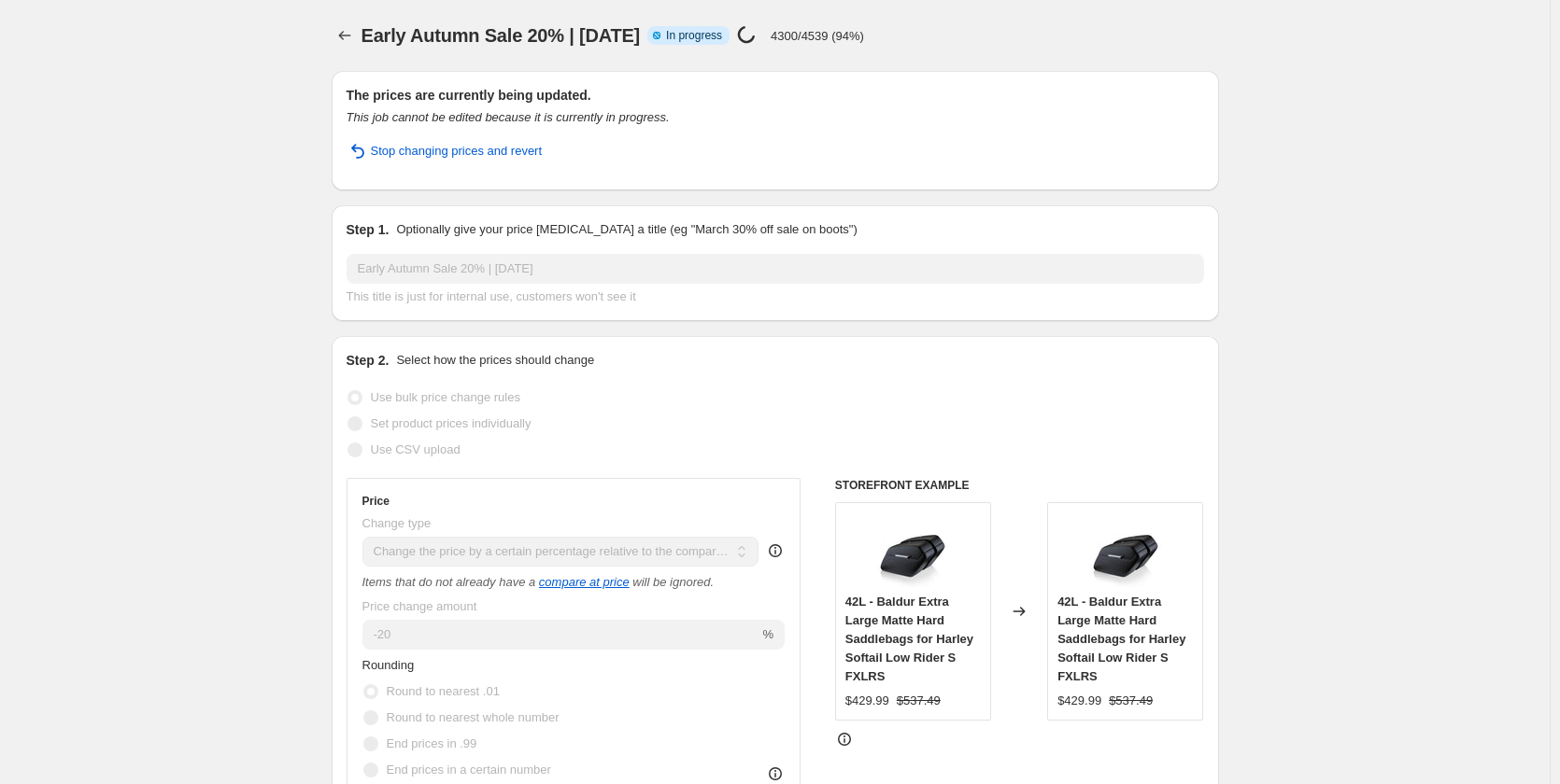
click at [864, 26] on div "Price [MEDICAL_DATA] in progress... 4300/4539 (94%)" at bounding box center [801, 36] width 127 height 22
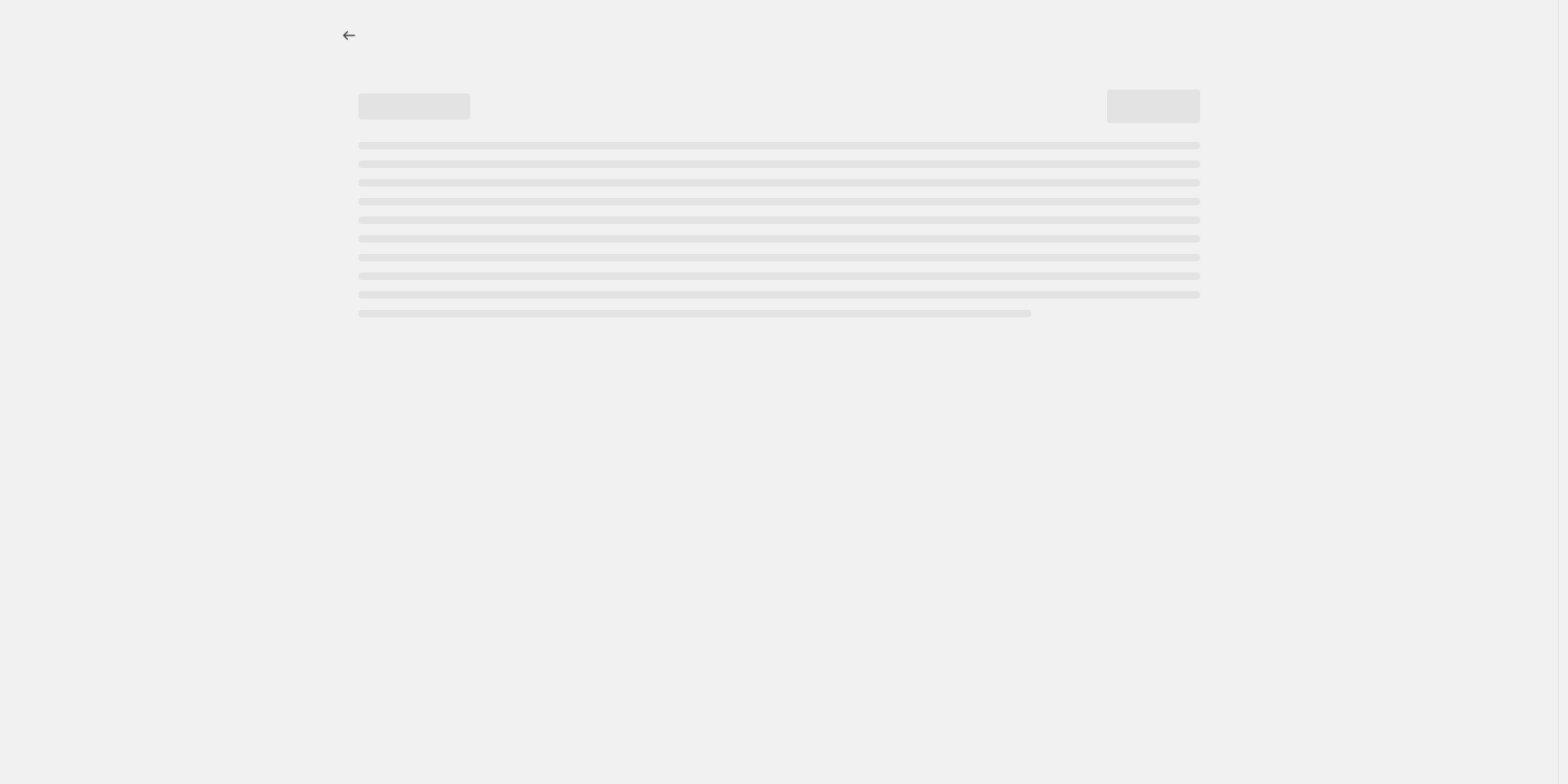
select select "pcap"
select select "no_change"
select select "tag"
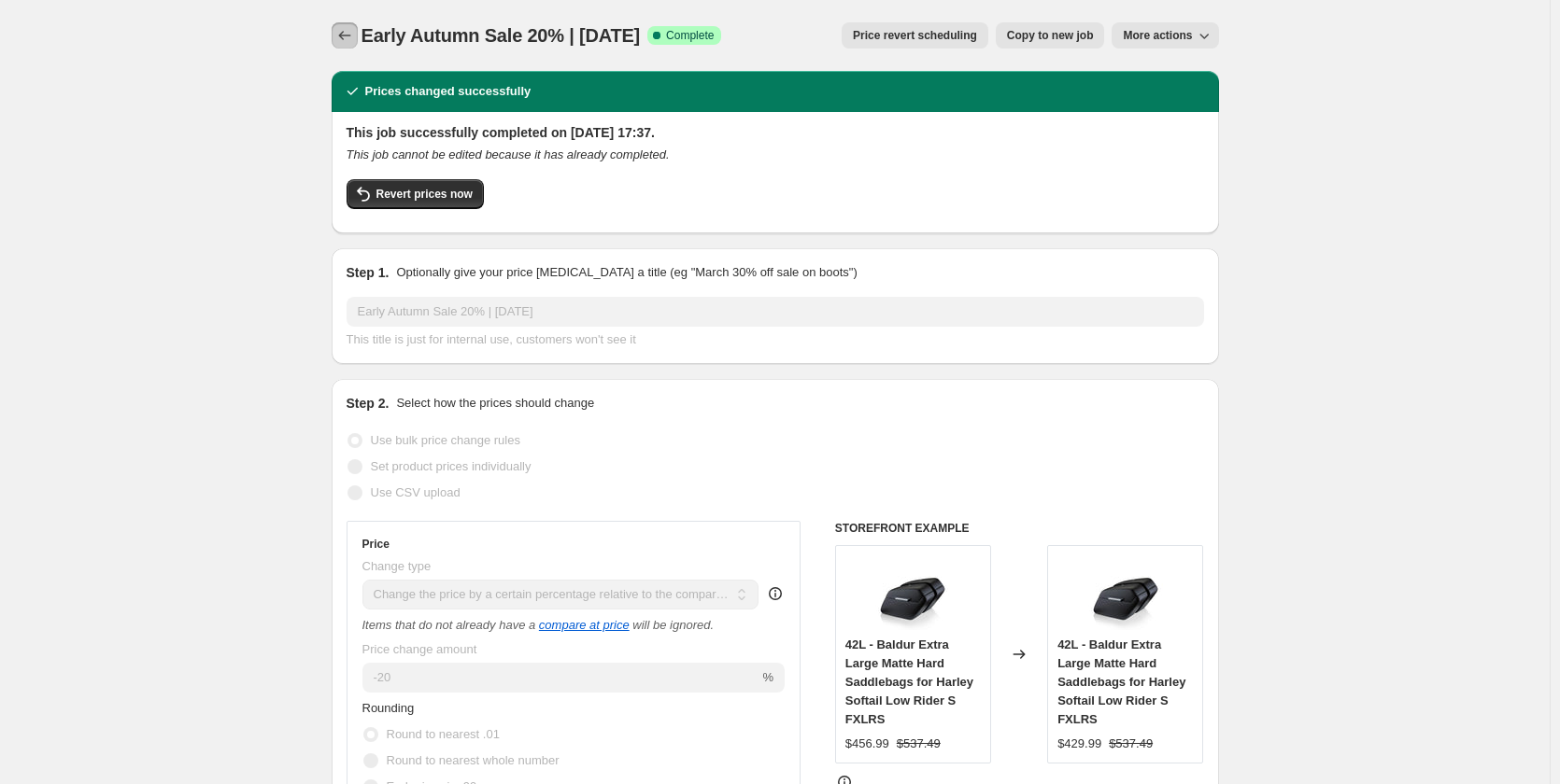
click at [354, 29] on icon "Price change jobs" at bounding box center [344, 35] width 19 height 19
